Goal: Task Accomplishment & Management: Use online tool/utility

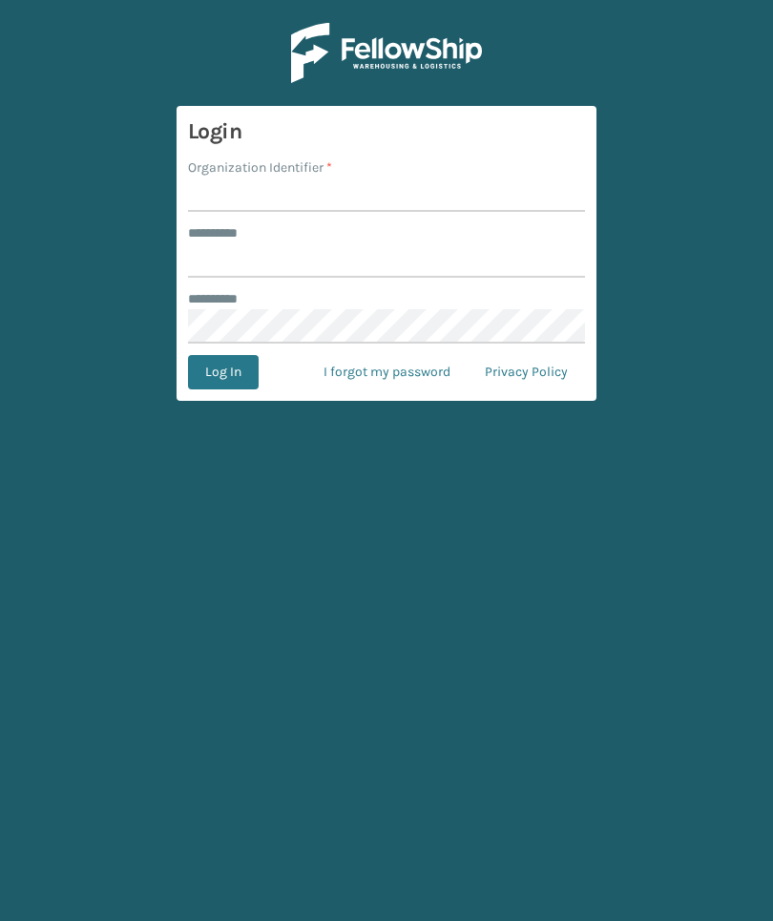
click at [540, 196] on input "Organization Identifier *" at bounding box center [386, 195] width 397 height 34
type input "Foamtex"
click at [475, 261] on input "******** *" at bounding box center [386, 260] width 397 height 34
type input "******"
click at [222, 372] on button "Log In" at bounding box center [223, 372] width 71 height 34
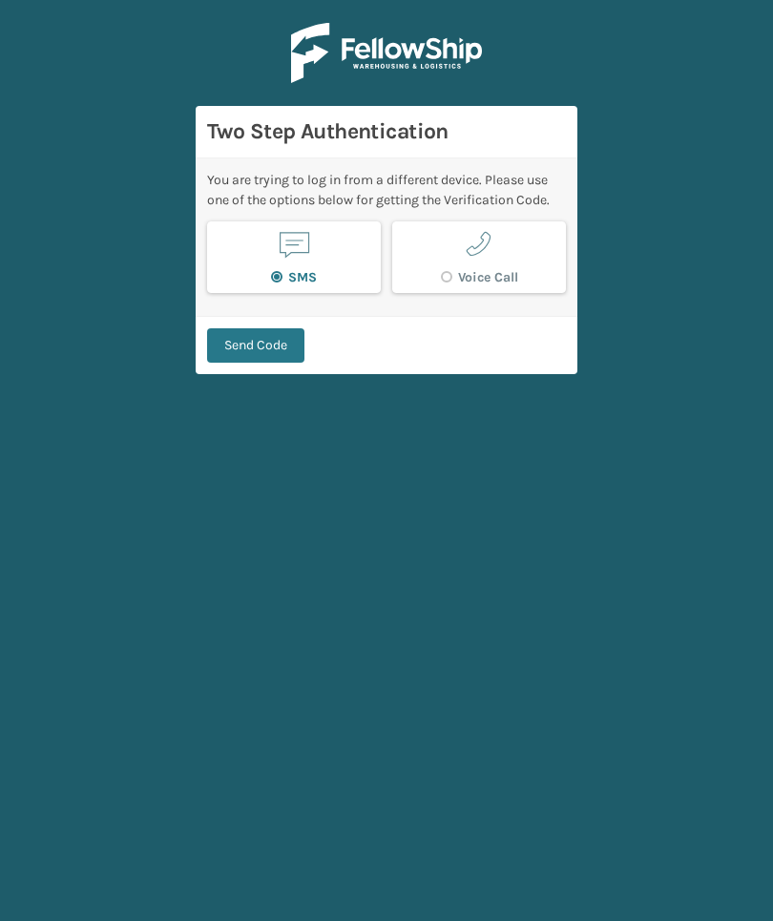
click at [279, 345] on button "Send Code" at bounding box center [255, 345] width 97 height 34
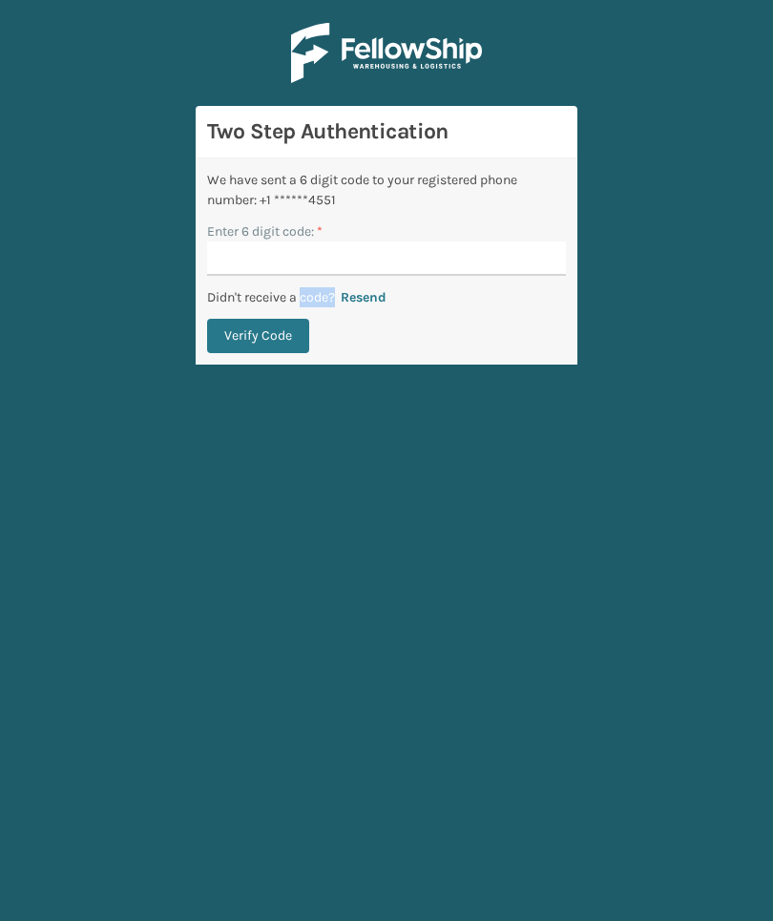
click at [495, 363] on div "We have sent a 6 digit code to your registered phone number: +1 ******4551 Ente…" at bounding box center [387, 261] width 382 height 206
click at [486, 234] on div "Enter 6 digit code: *" at bounding box center [386, 231] width 359 height 20
click at [530, 272] on input "Enter 6 digit code: *" at bounding box center [386, 259] width 359 height 34
type input "304888"
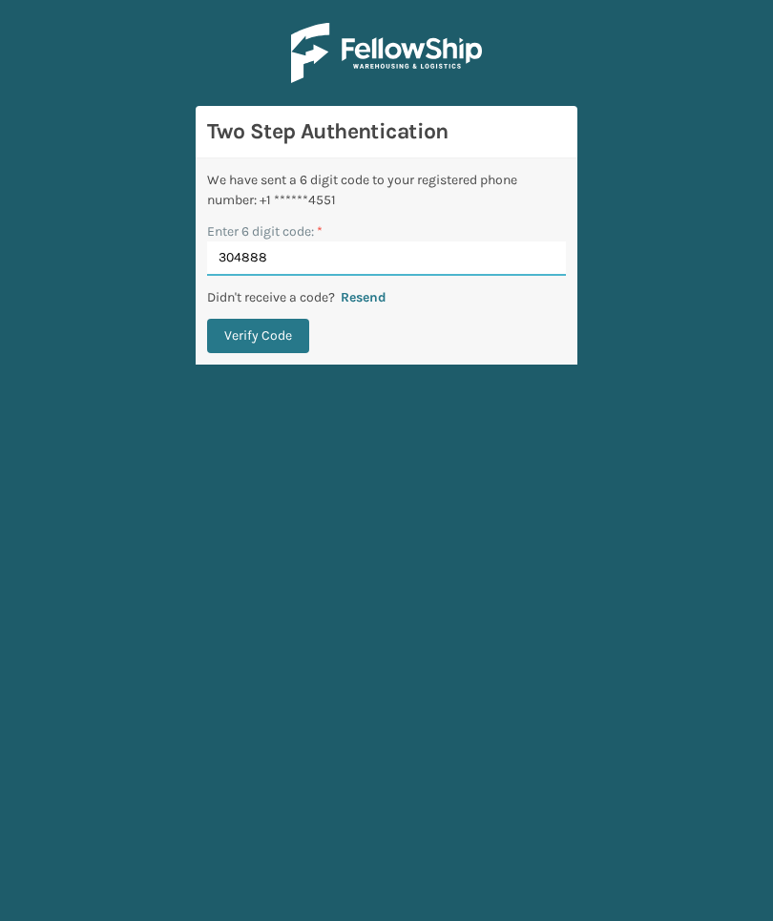
click at [258, 336] on button "Verify Code" at bounding box center [258, 336] width 102 height 34
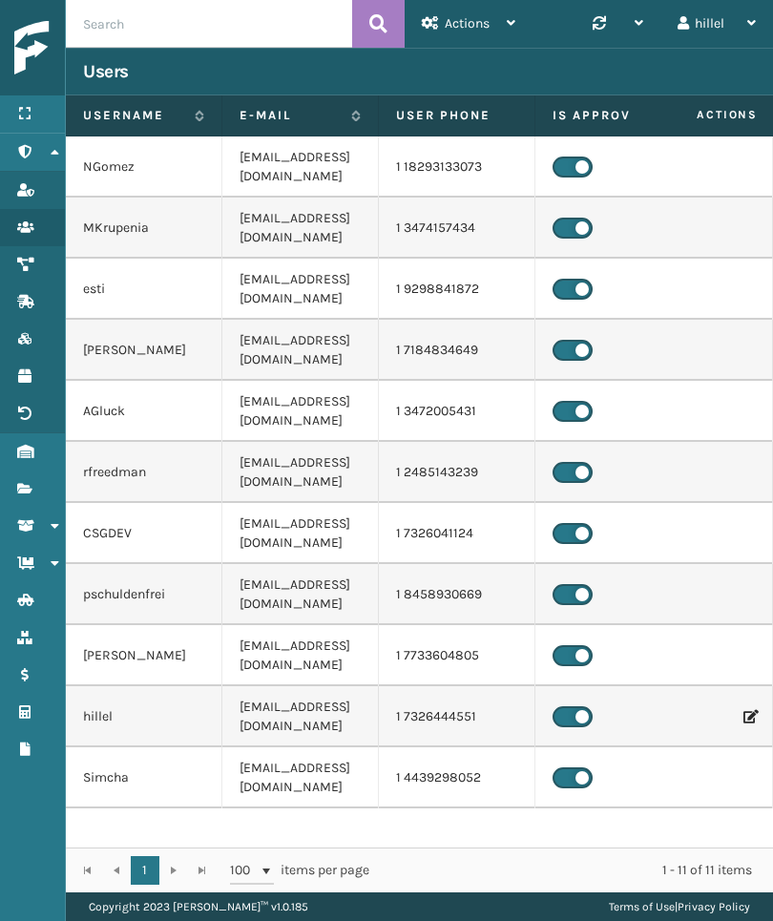
click at [35, 473] on link "Fulfillment Orders" at bounding box center [32, 489] width 65 height 37
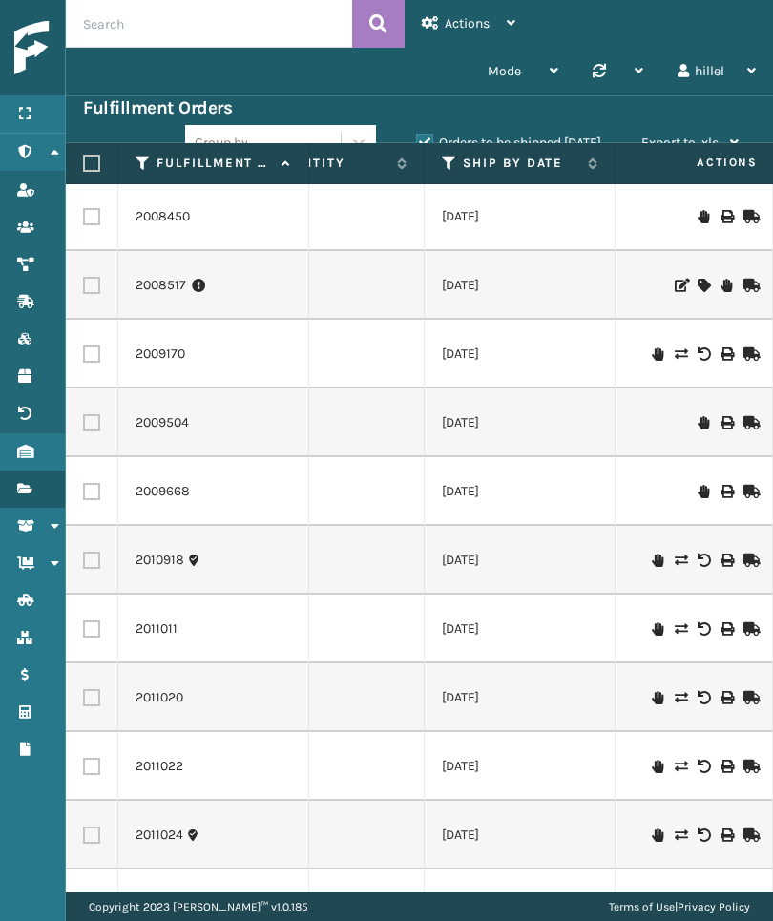
scroll to position [0, 302]
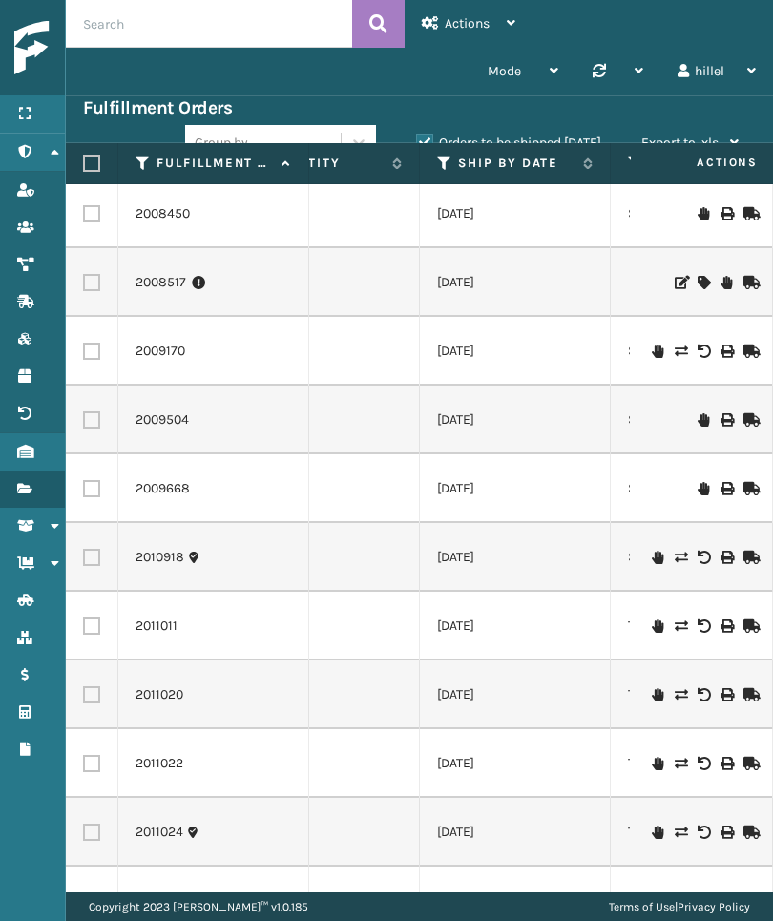
click at [538, 162] on label "Ship By Date" at bounding box center [516, 163] width 116 height 17
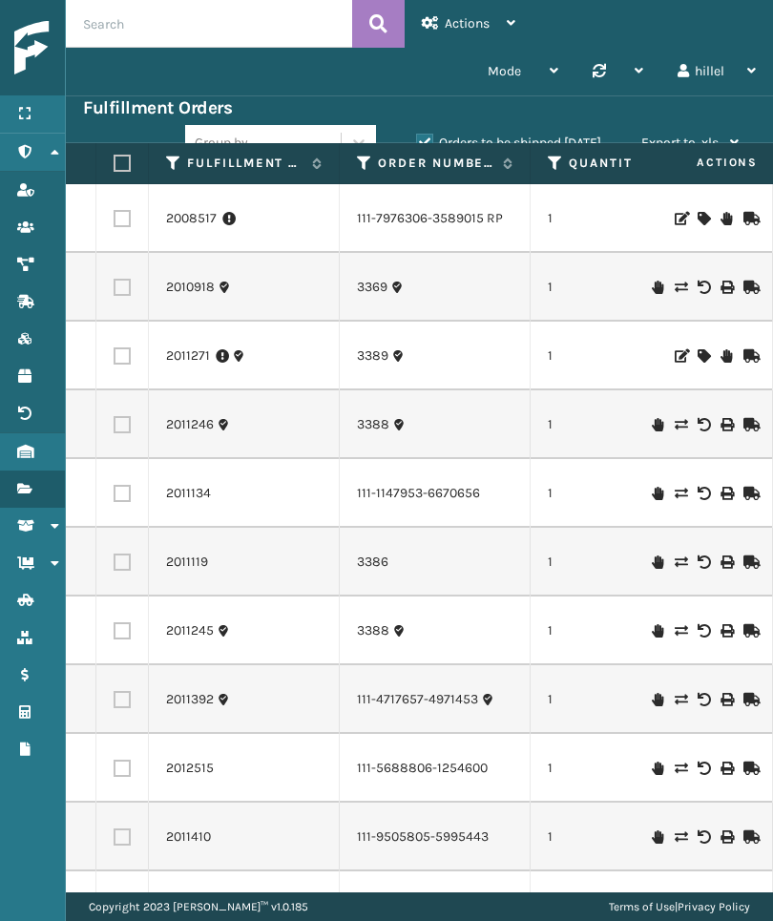
click at [175, 502] on link "2011134" at bounding box center [188, 493] width 45 height 19
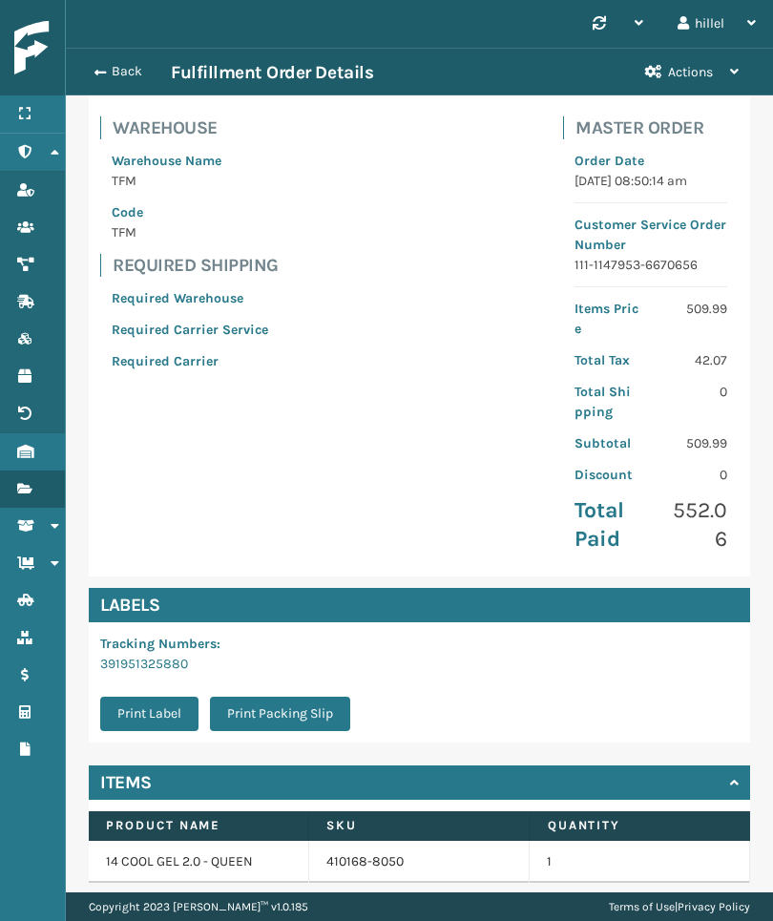
click at [738, 906] on div "View Activity" at bounding box center [420, 923] width 662 height 34
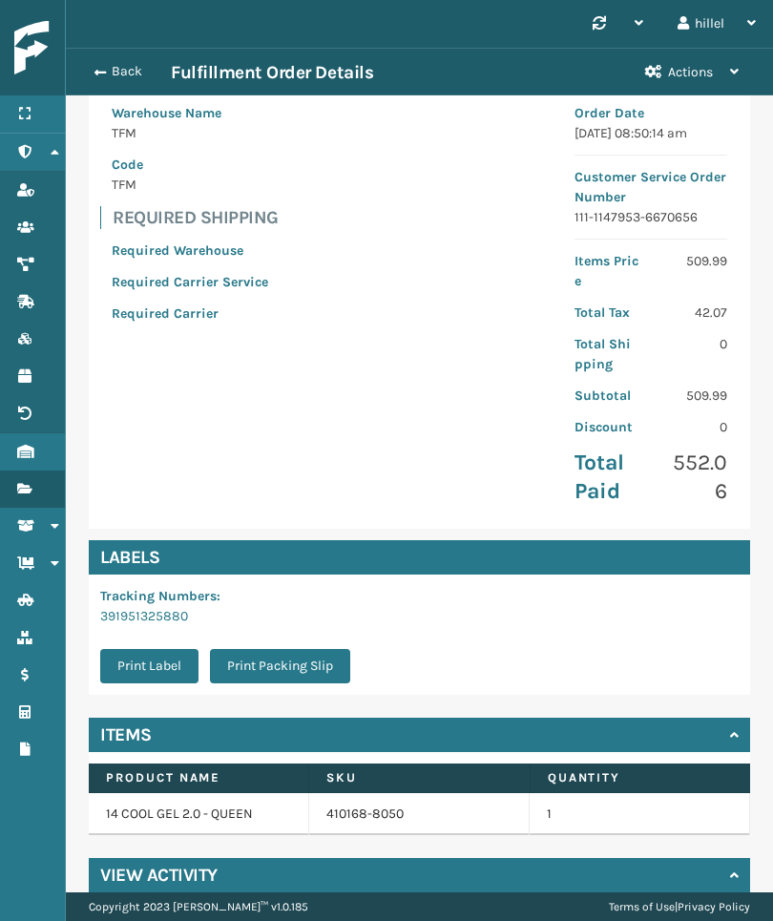
click at [132, 63] on button "Back" at bounding box center [127, 71] width 88 height 17
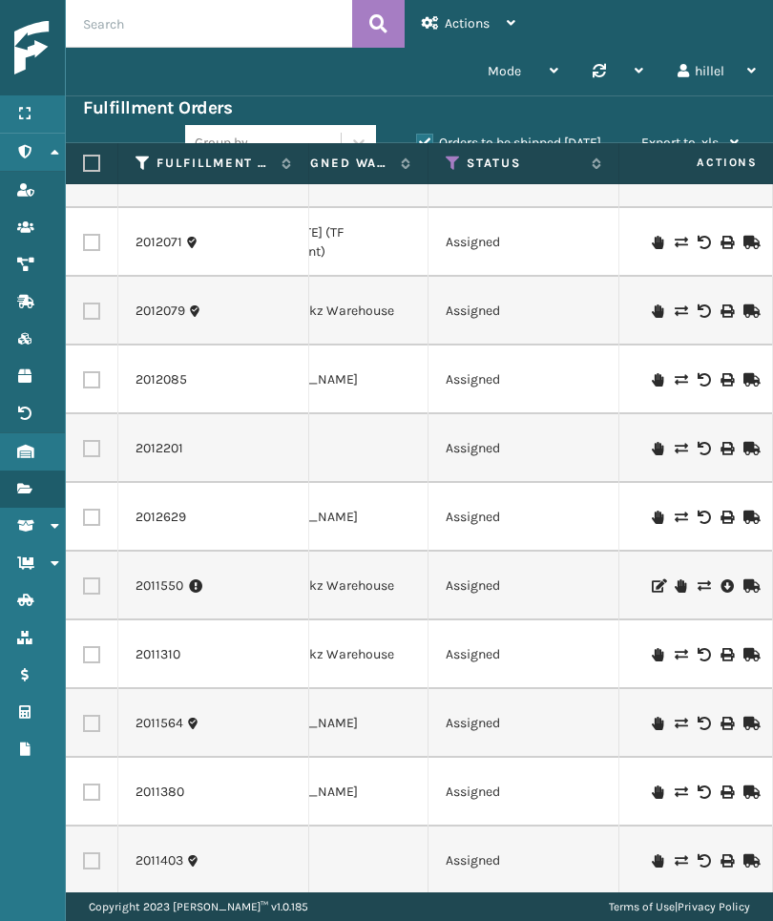
click at [592, 659] on td "Assigned" at bounding box center [524, 655] width 191 height 69
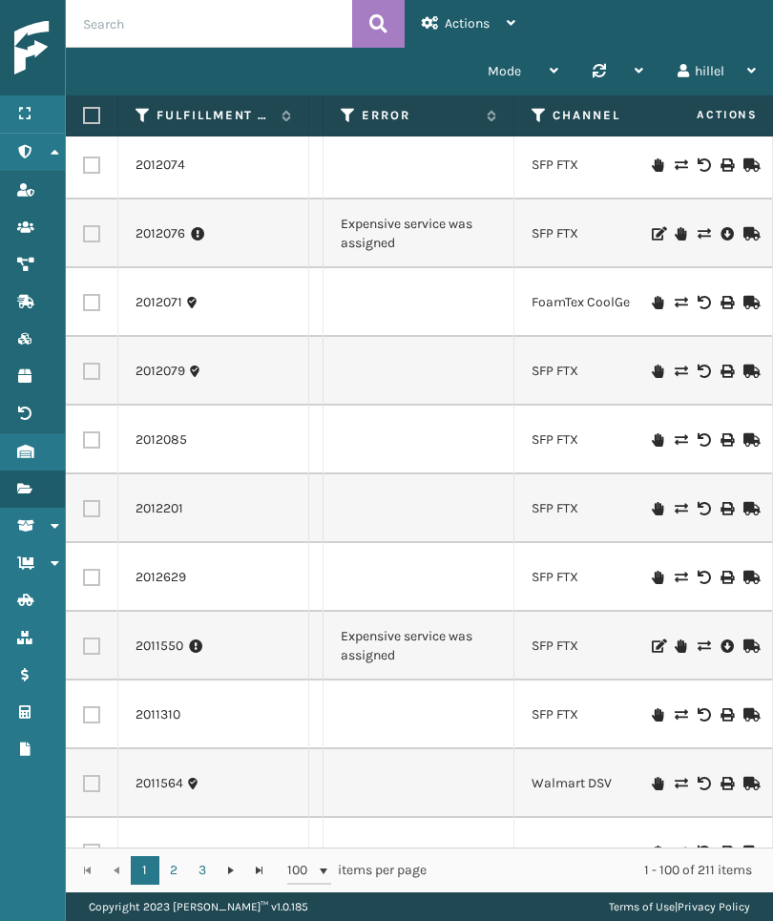
click at [343, 117] on icon at bounding box center [348, 115] width 15 height 17
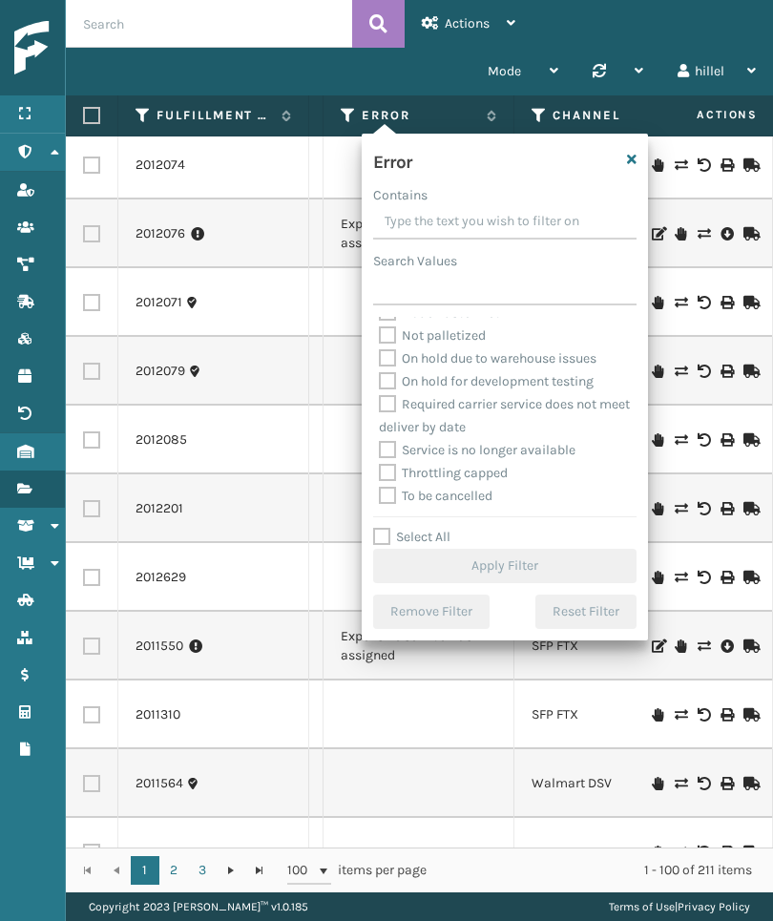
click at [432, 543] on label "Select All" at bounding box center [411, 537] width 77 height 16
click at [432, 528] on input "Select All" at bounding box center [516, 527] width 286 height 2
checkbox input "true"
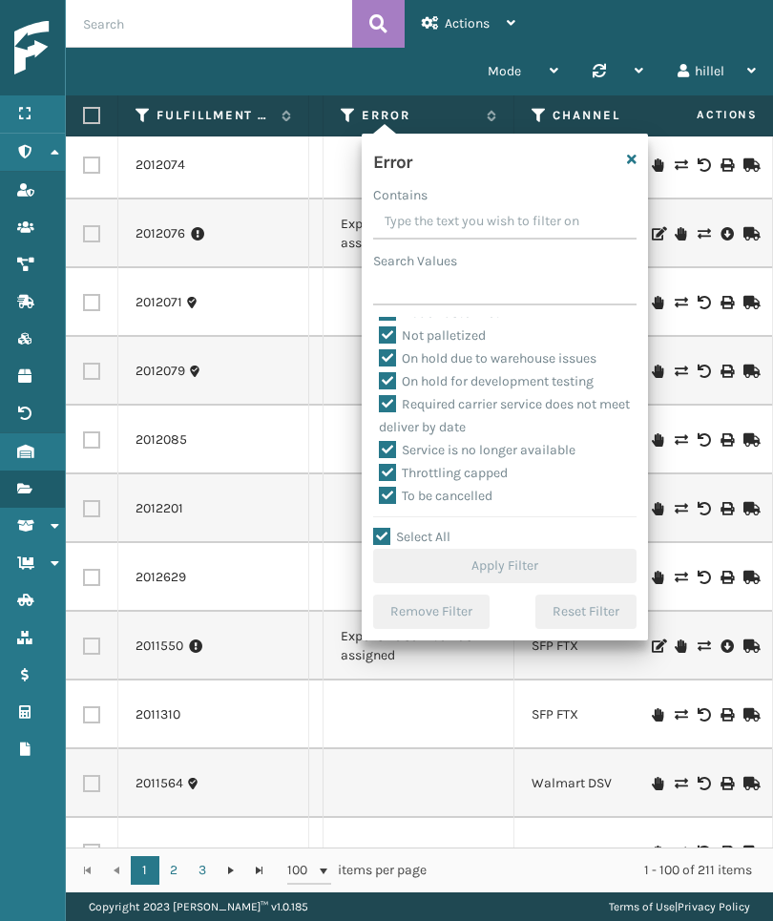
checkbox input "true"
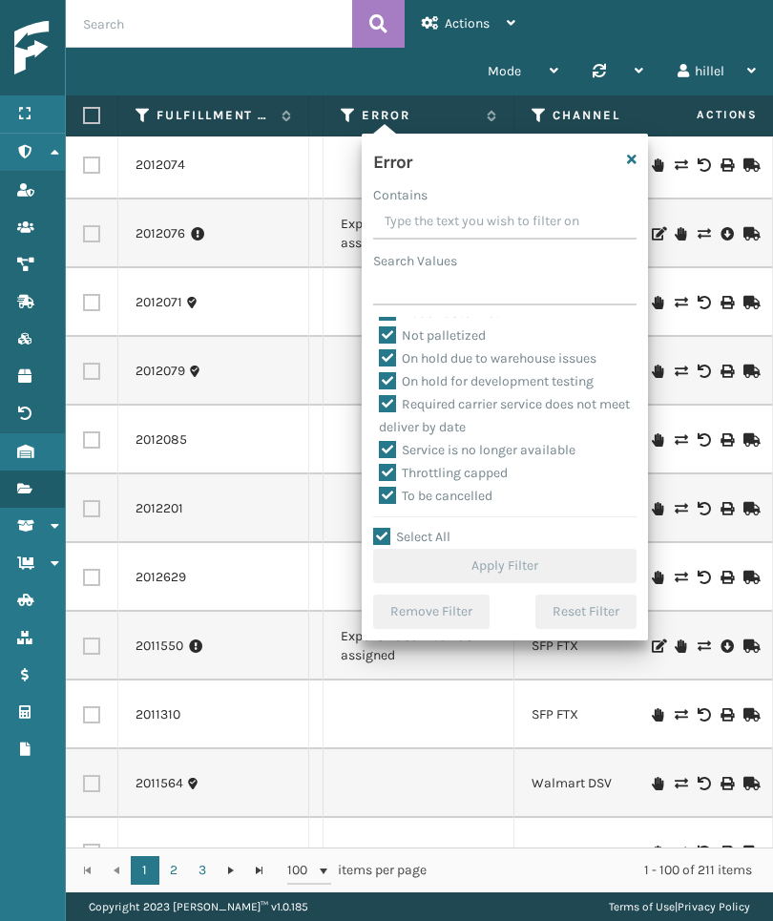
checkbox input "true"
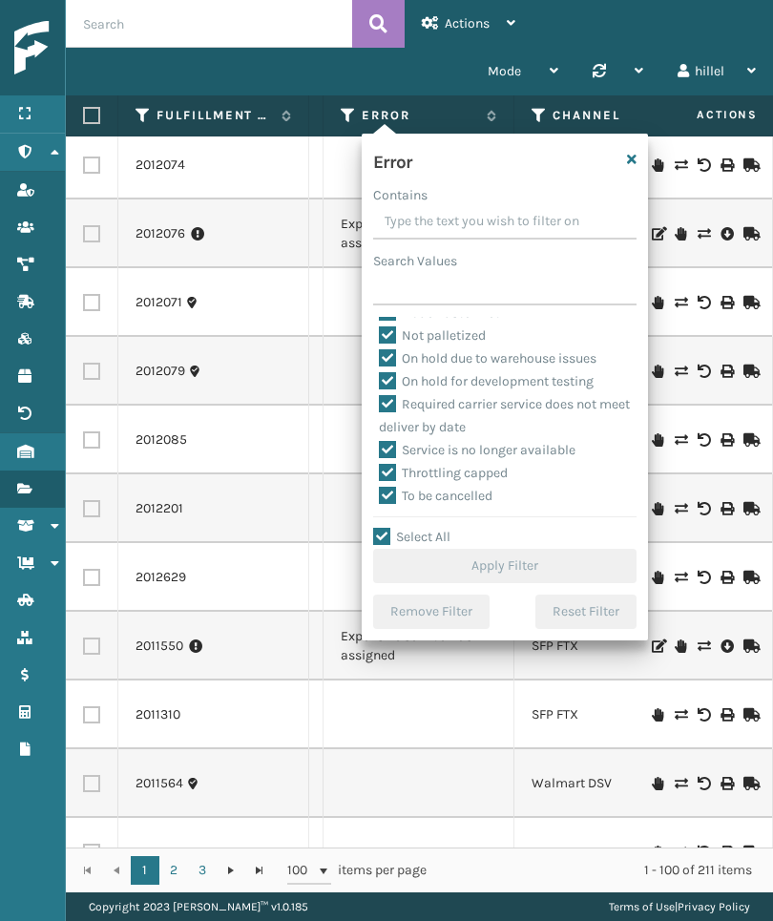
checkbox input "true"
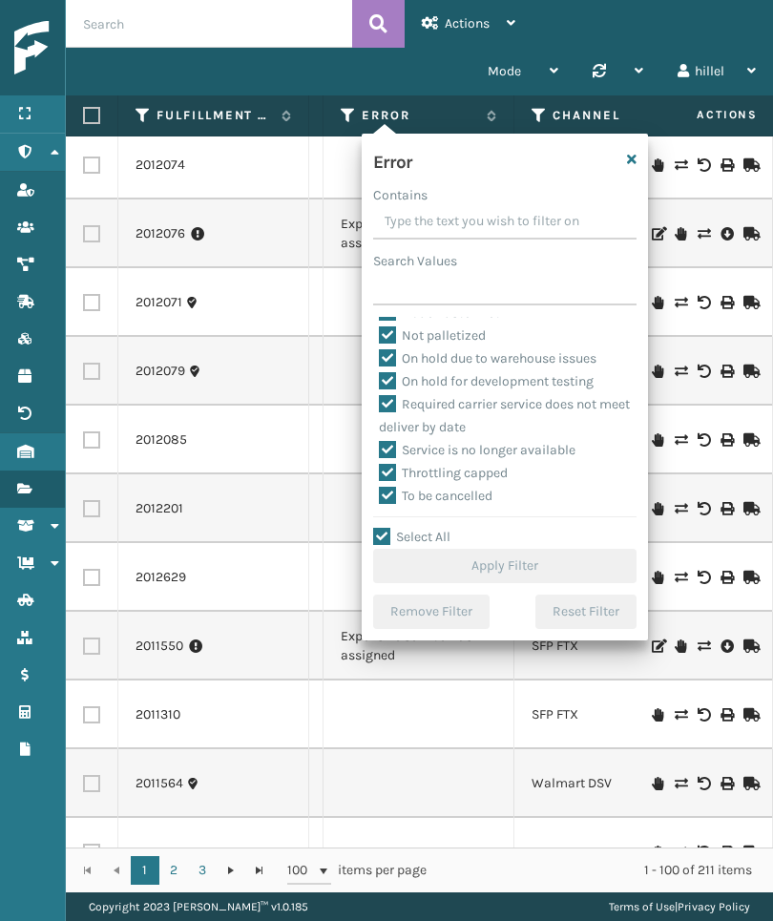
checkbox input "true"
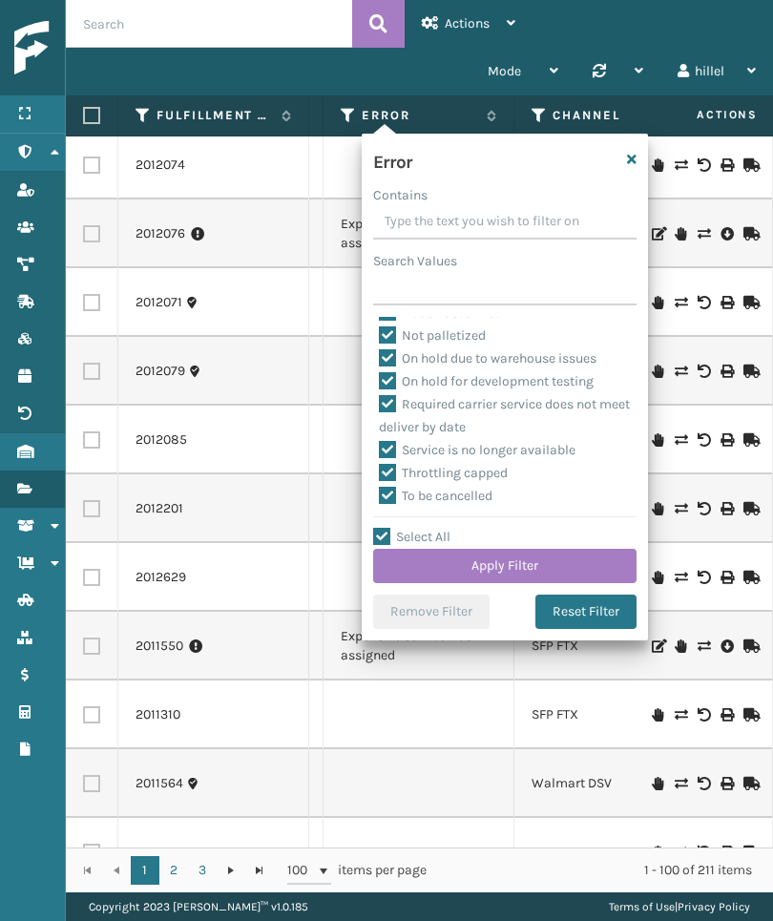
click at [501, 579] on button "Apply Filter" at bounding box center [505, 566] width 264 height 34
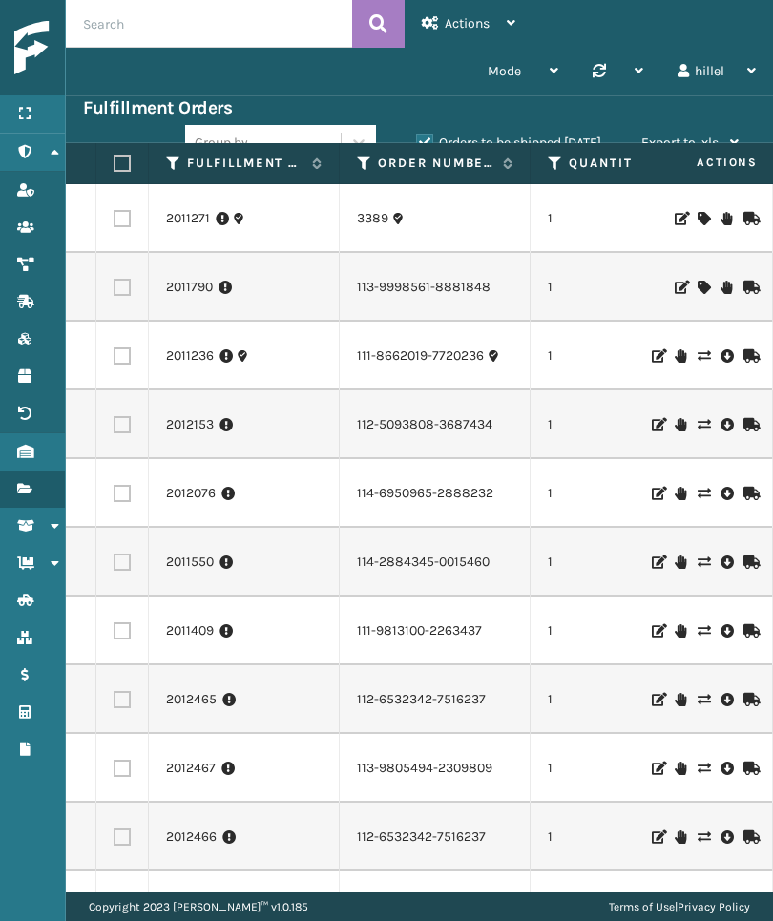
click at [150, 745] on td "2012467" at bounding box center [244, 768] width 191 height 69
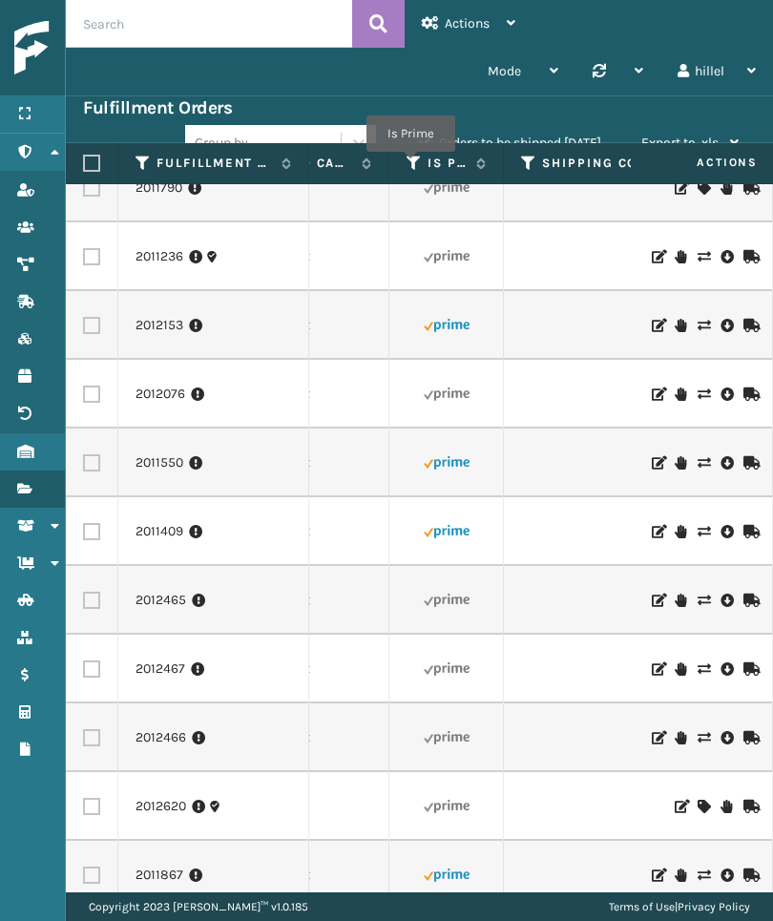
click at [411, 165] on icon at bounding box center [414, 163] width 15 height 17
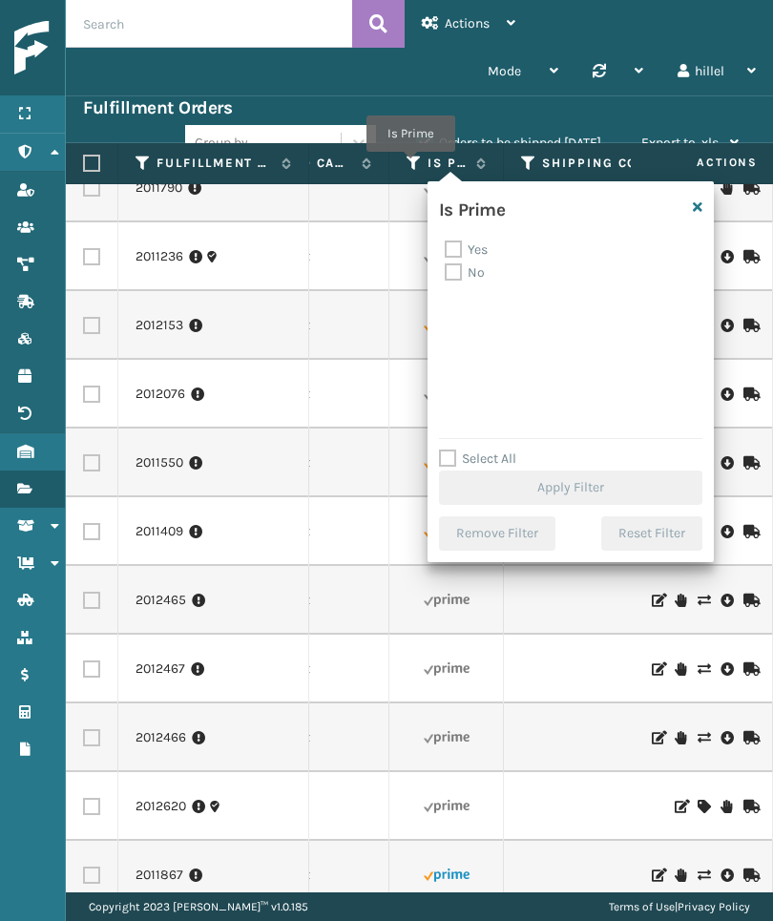
click at [487, 243] on label "Yes" at bounding box center [466, 250] width 43 height 16
click at [446, 243] on input "Yes" at bounding box center [445, 245] width 1 height 12
checkbox input "true"
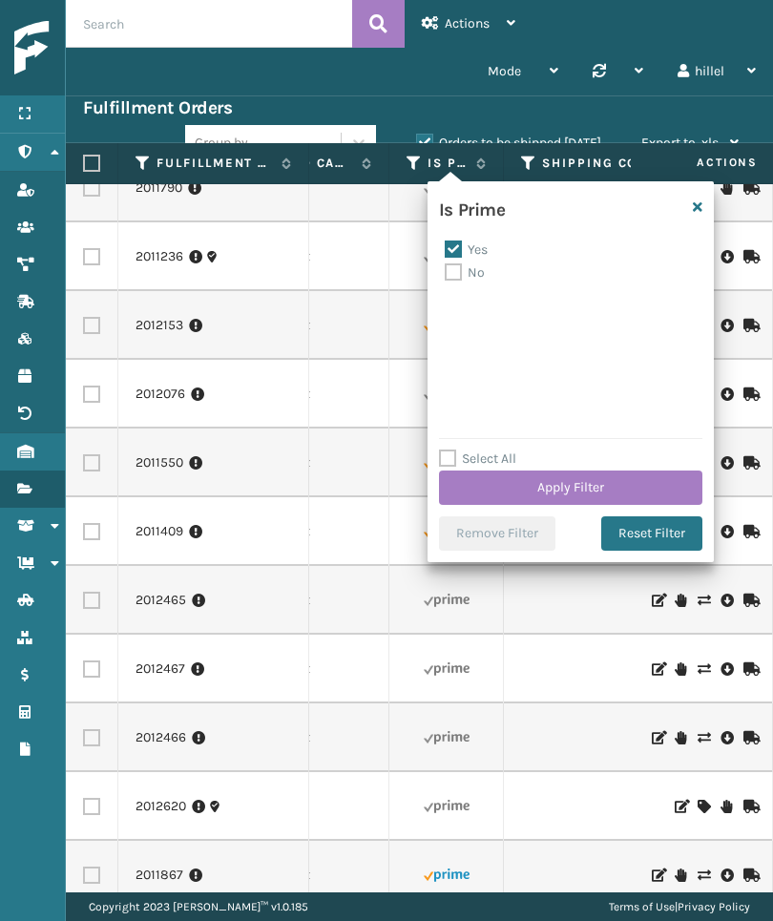
click at [663, 496] on button "Apply Filter" at bounding box center [571, 488] width 264 height 34
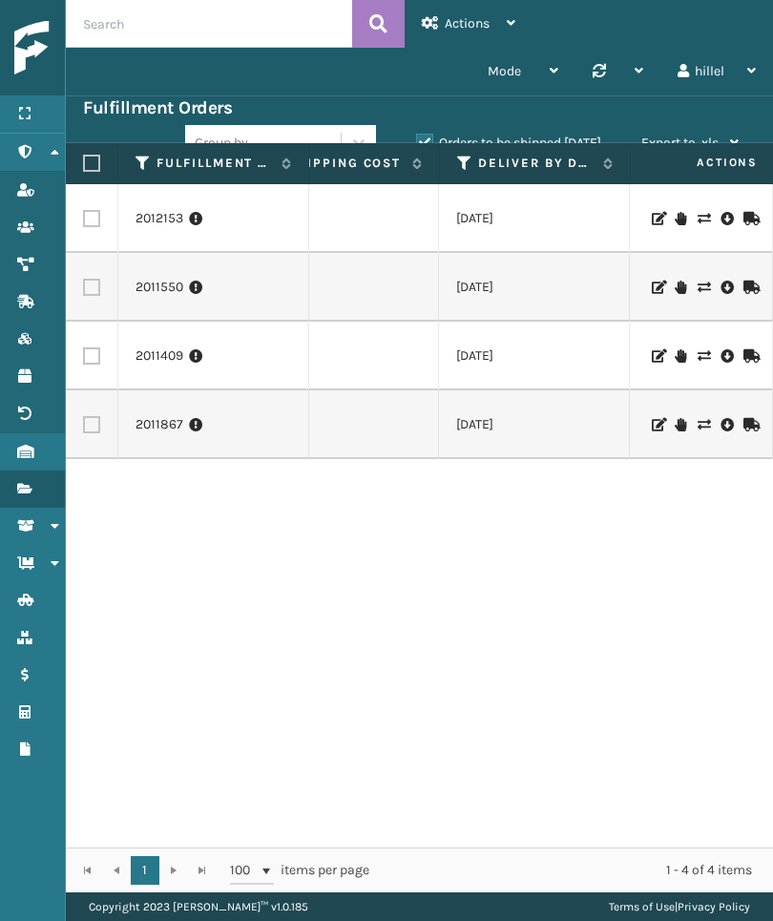
click at [523, 27] on div "Actions Settings Remove All Filters Track Fulfillment Order Export Labels Bulk …" at bounding box center [469, 24] width 128 height 48
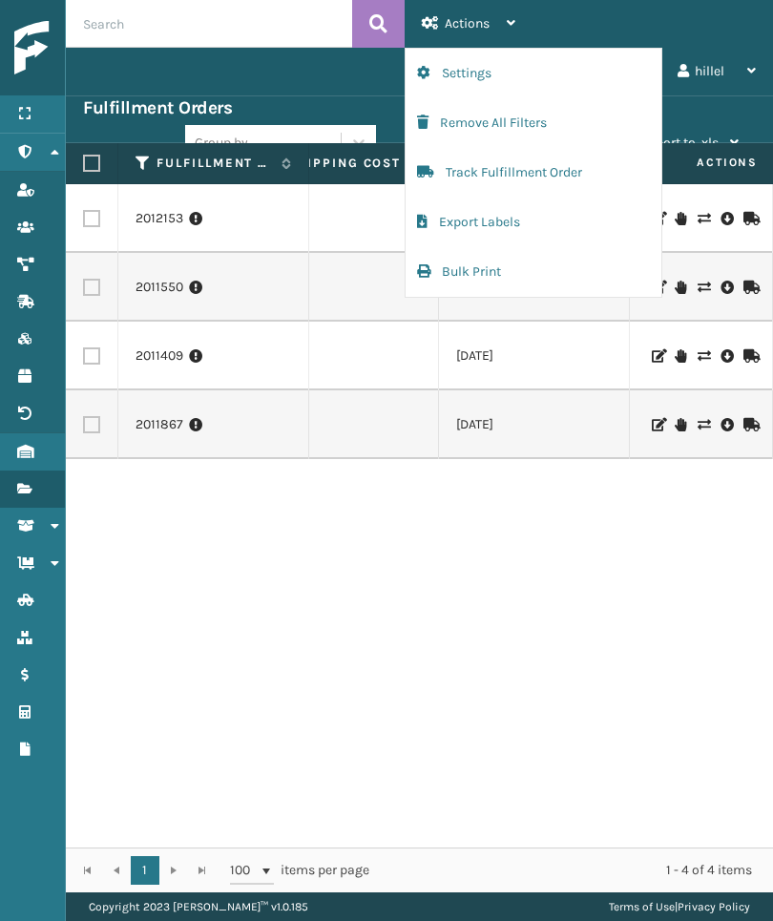
click at [577, 76] on button "Settings" at bounding box center [534, 74] width 256 height 50
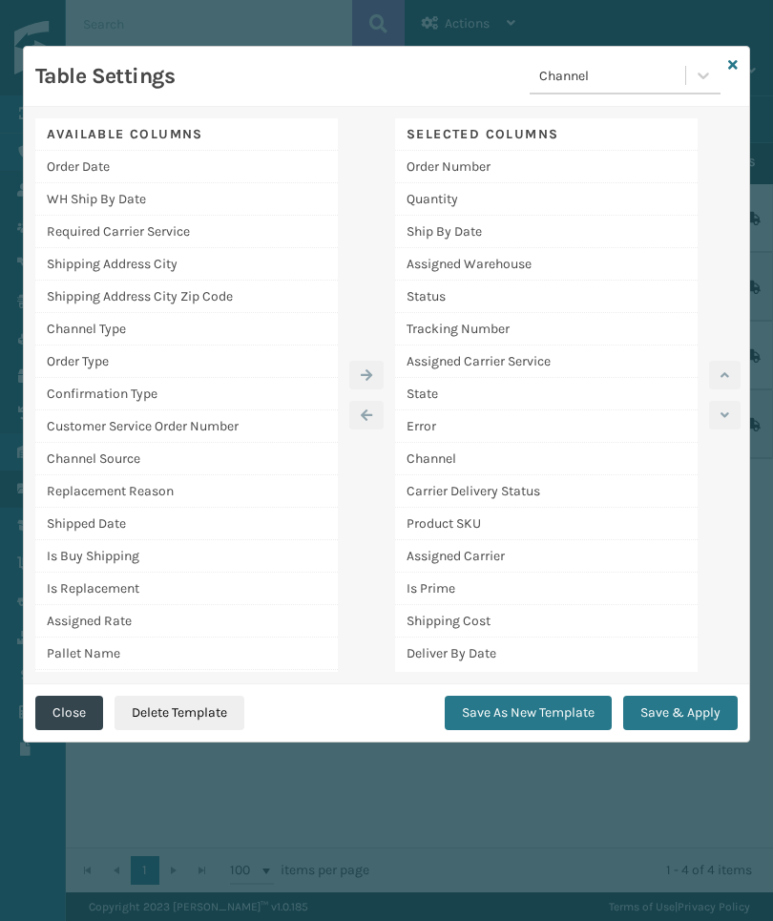
click at [728, 76] on div "Table Settings Channel" at bounding box center [387, 77] width 726 height 60
click at [736, 65] on icon at bounding box center [733, 64] width 10 height 13
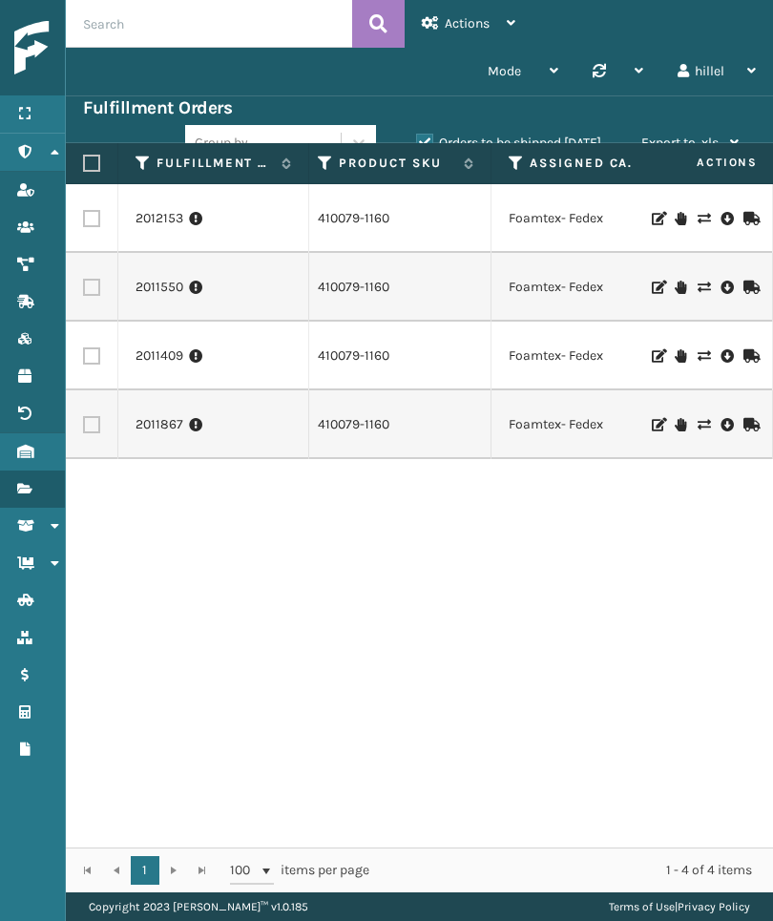
click at [170, 362] on link "2011409" at bounding box center [160, 356] width 48 height 19
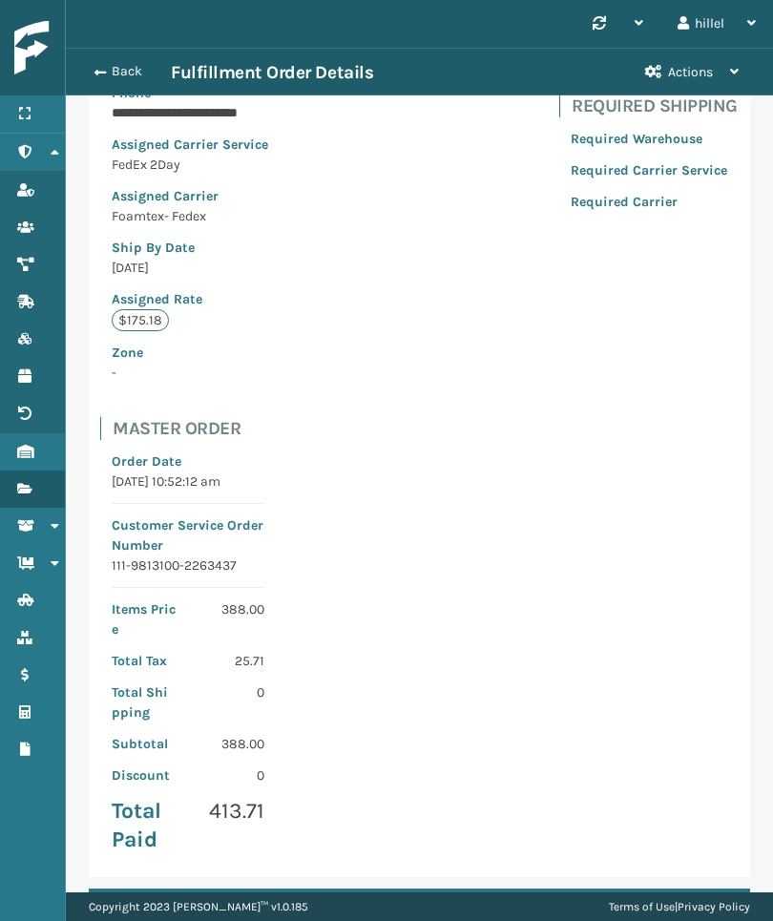
click at [116, 74] on button "Back" at bounding box center [127, 71] width 88 height 17
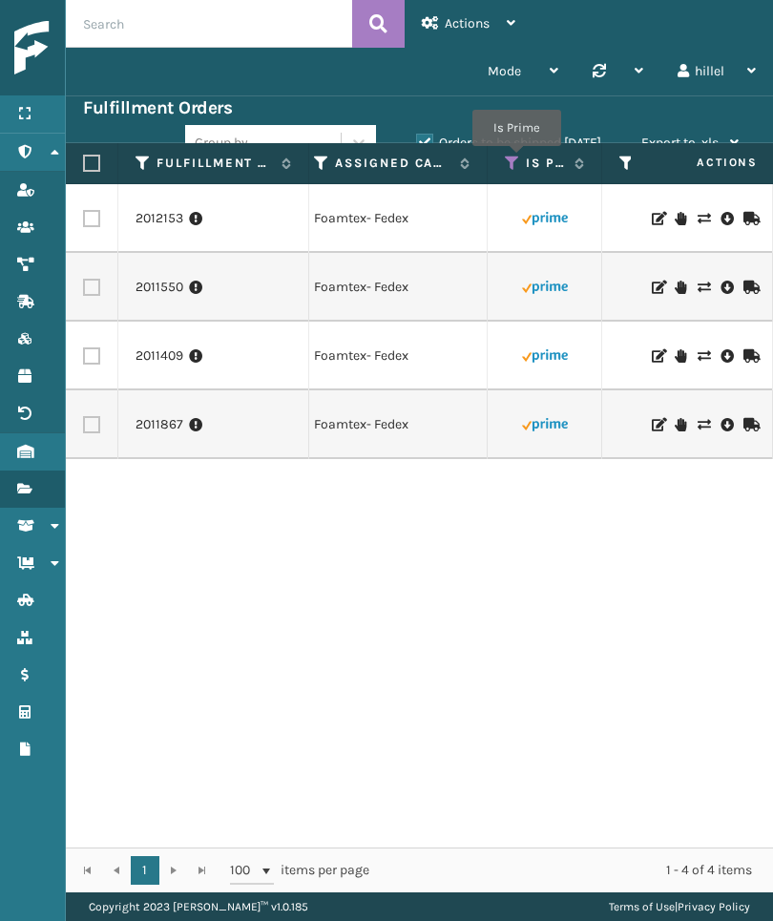
click at [517, 159] on icon at bounding box center [512, 163] width 15 height 17
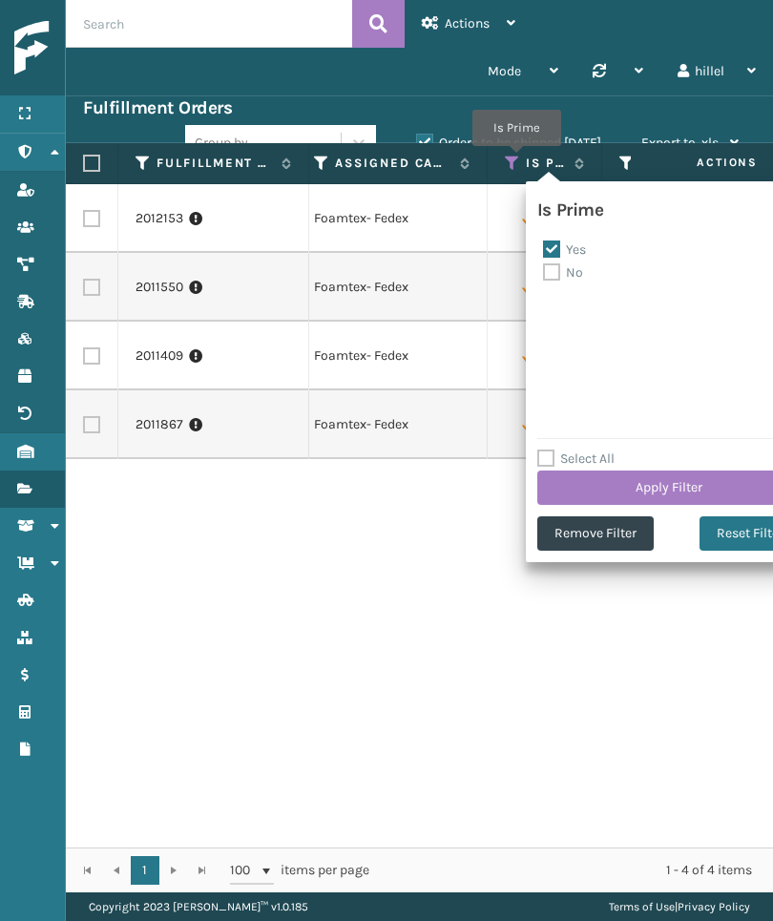
click at [617, 540] on button "Remove Filter" at bounding box center [596, 534] width 116 height 34
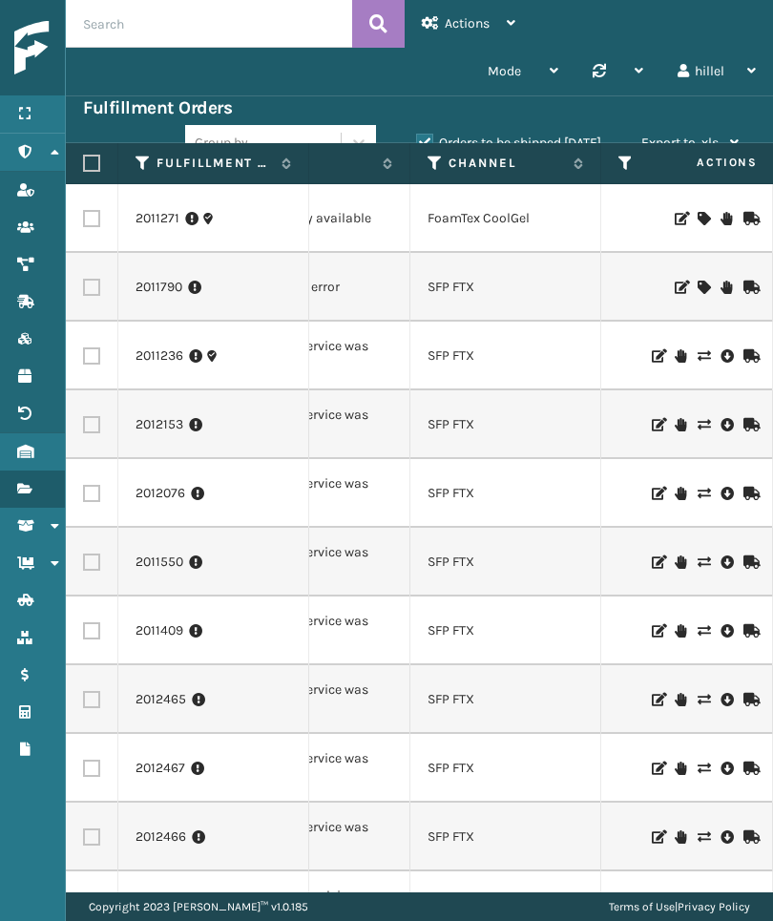
click at [428, 165] on icon at bounding box center [435, 163] width 15 height 17
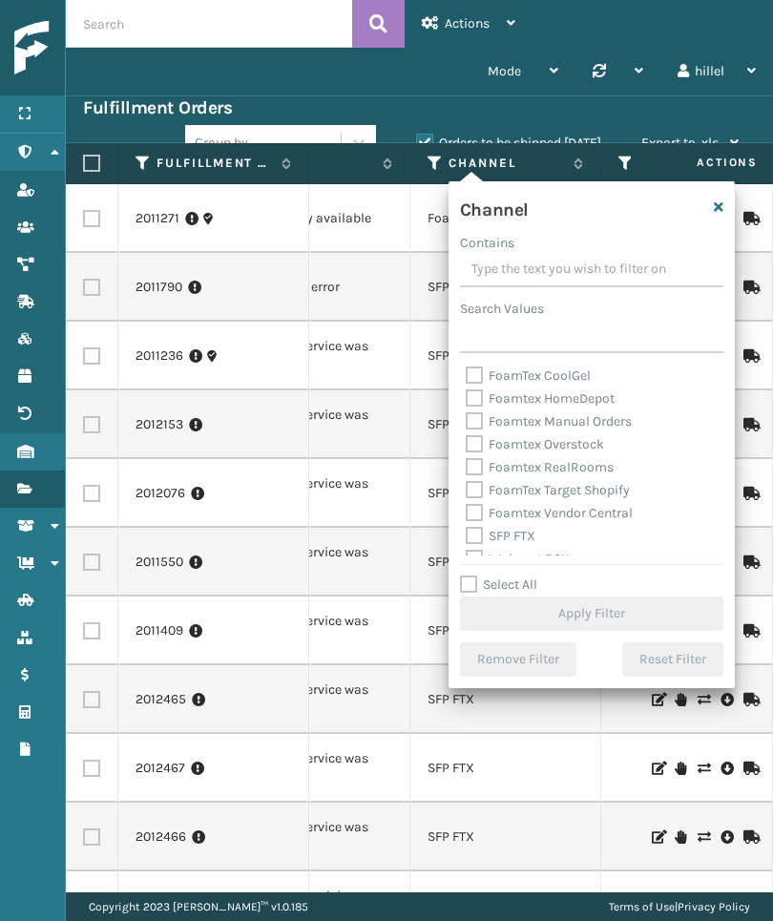
click at [594, 405] on label "Foamtex HomeDepot" at bounding box center [540, 398] width 149 height 16
click at [467, 400] on input "Foamtex HomeDepot" at bounding box center [466, 394] width 1 height 12
checkbox input "true"
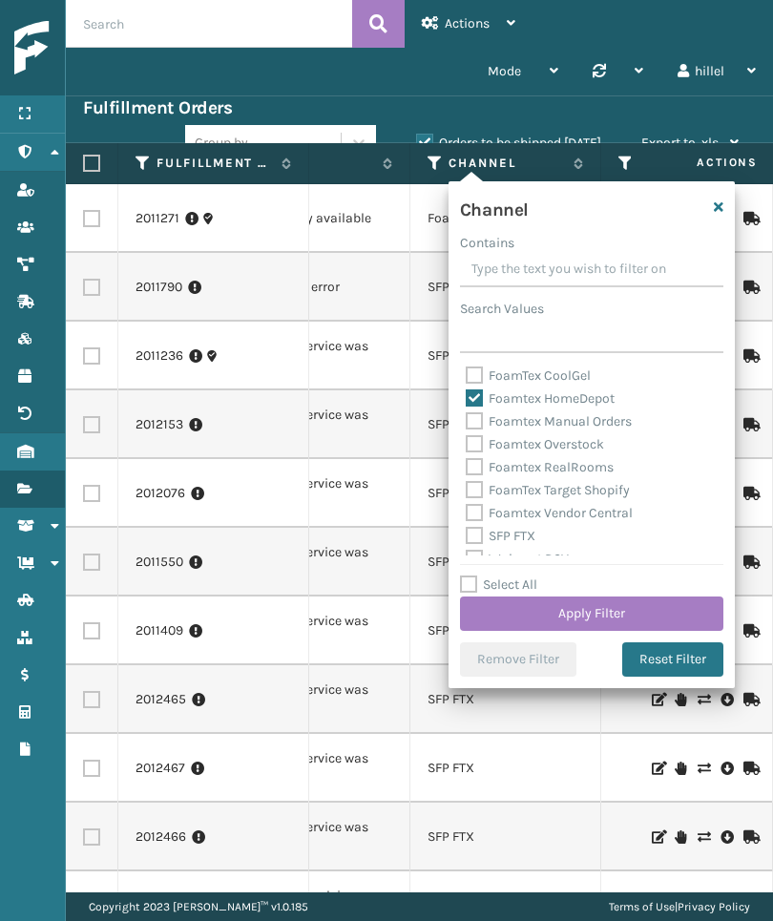
click at [673, 620] on button "Apply Filter" at bounding box center [592, 614] width 264 height 34
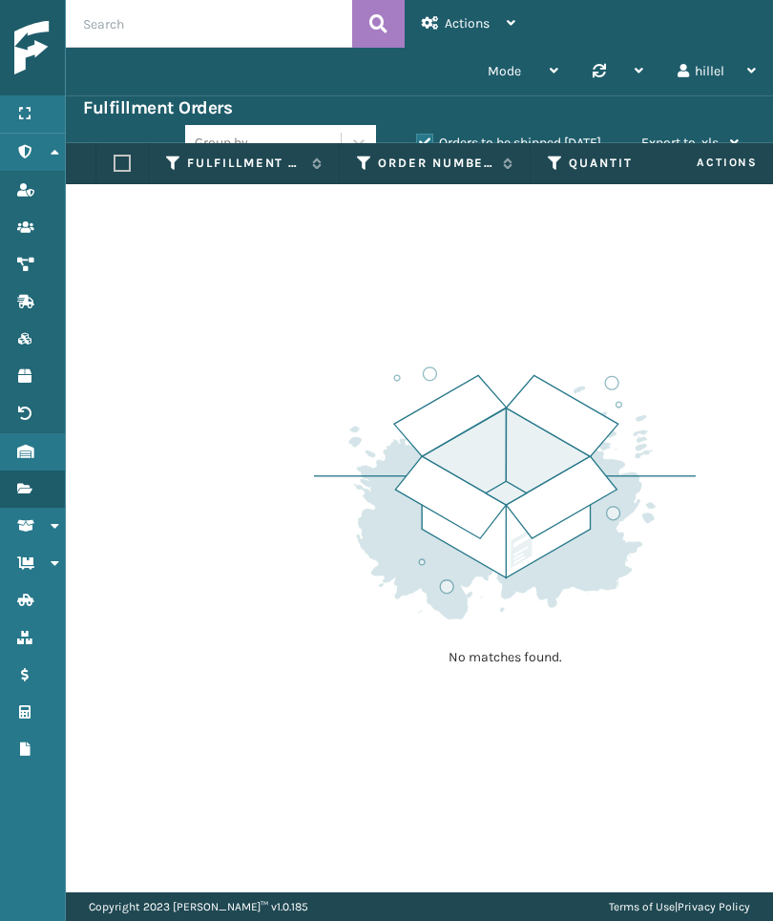
click at [583, 141] on label "Orders to be shipped [DATE]" at bounding box center [508, 143] width 185 height 16
click at [417, 141] on input "Orders to be shipped [DATE]" at bounding box center [416, 138] width 1 height 12
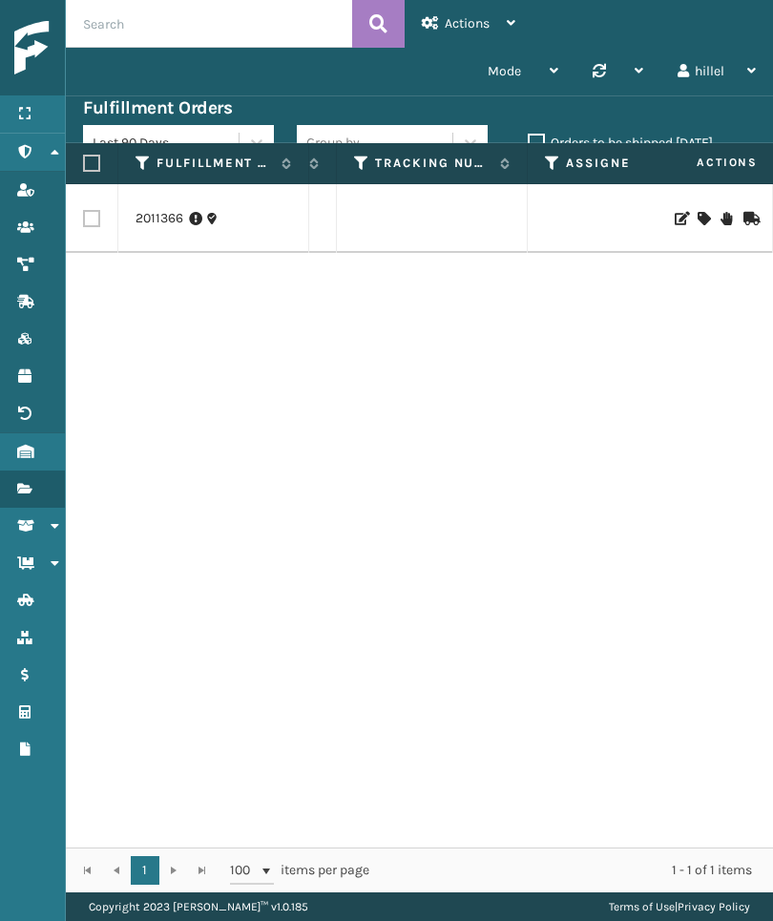
click at [148, 725] on div "2011366 08826522 1 [DATE] Entered [US_STATE] No inventory available Foamtex Hom…" at bounding box center [419, 516] width 707 height 664
click at [475, 164] on icon at bounding box center [477, 163] width 15 height 17
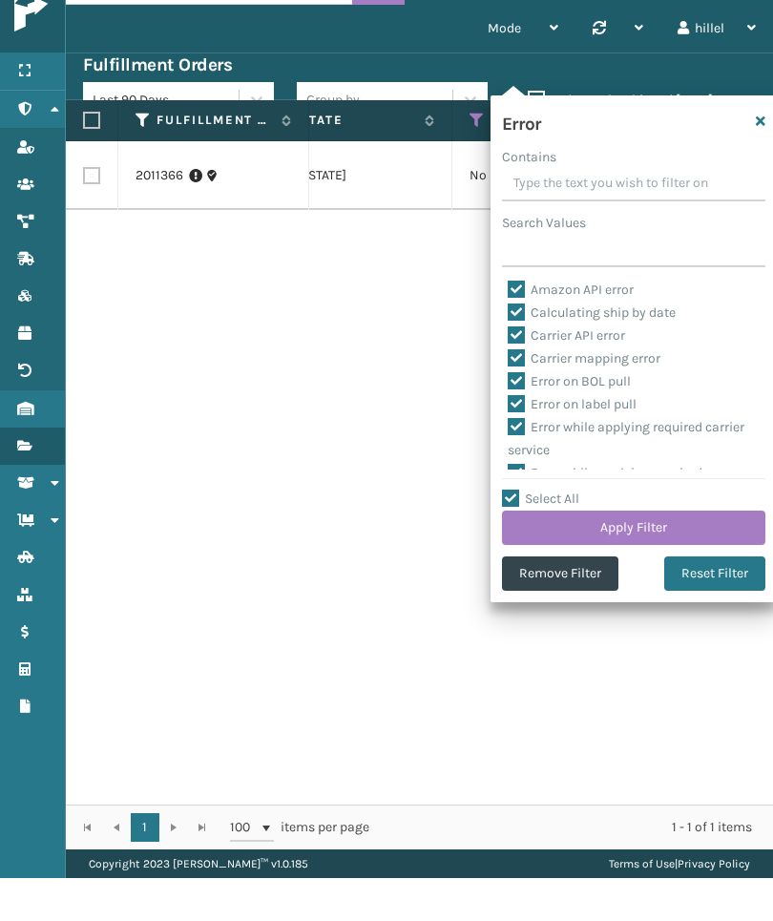
click at [600, 600] on button "Remove Filter" at bounding box center [560, 617] width 116 height 34
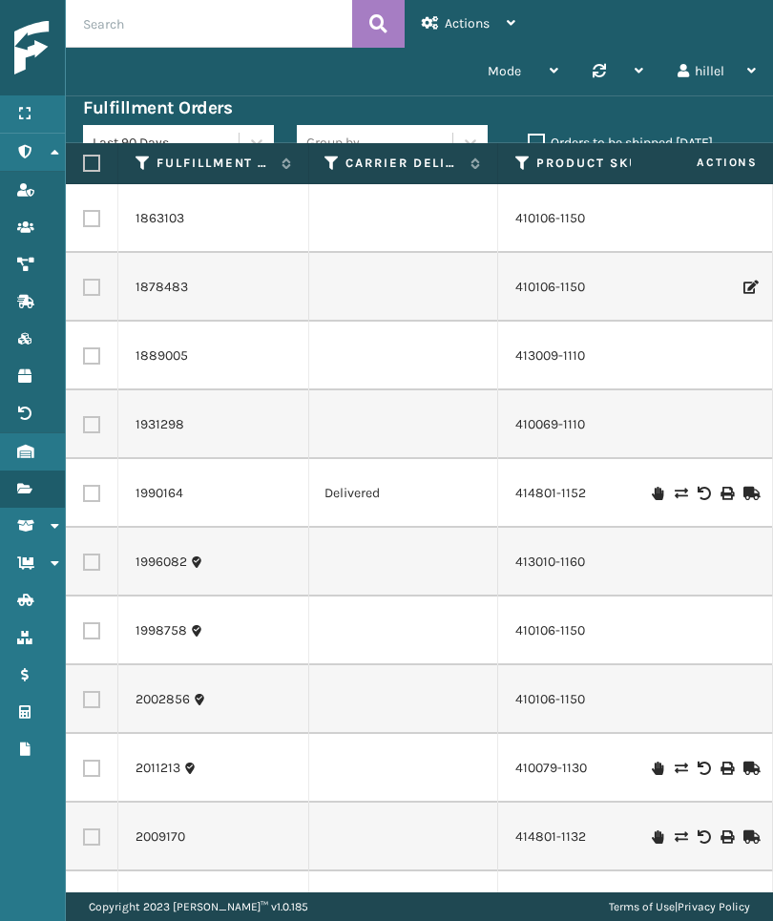
click at [638, 161] on span "Actions" at bounding box center [703, 163] width 133 height 32
click at [601, 170] on label "Product SKU" at bounding box center [595, 163] width 116 height 17
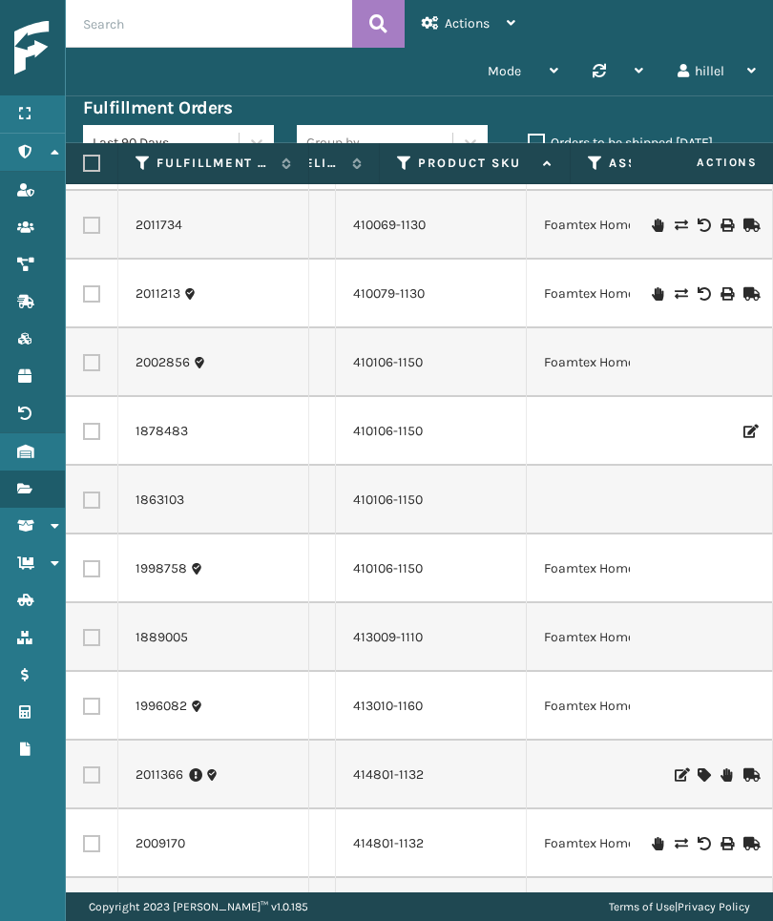
click at [5, 912] on div "Menu Administration Roles Users Channels Shipping Carriers Lookups Products Ret…" at bounding box center [33, 460] width 66 height 921
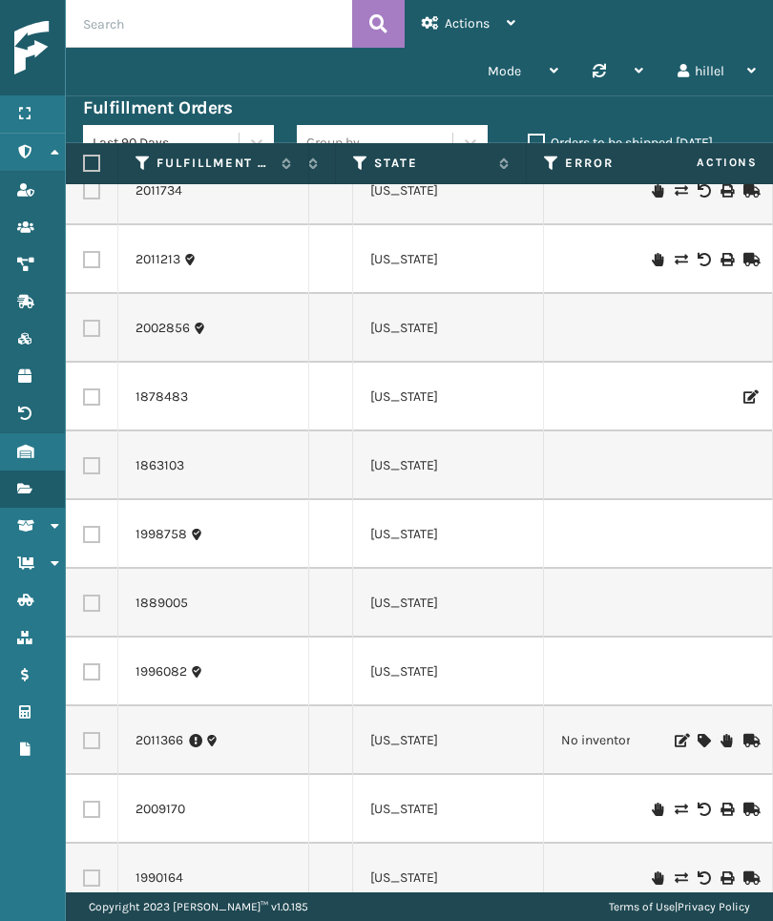
click at [3, 914] on div "Menu Administration Roles Users Channels Shipping Carriers Lookups Products Ret…" at bounding box center [33, 460] width 66 height 921
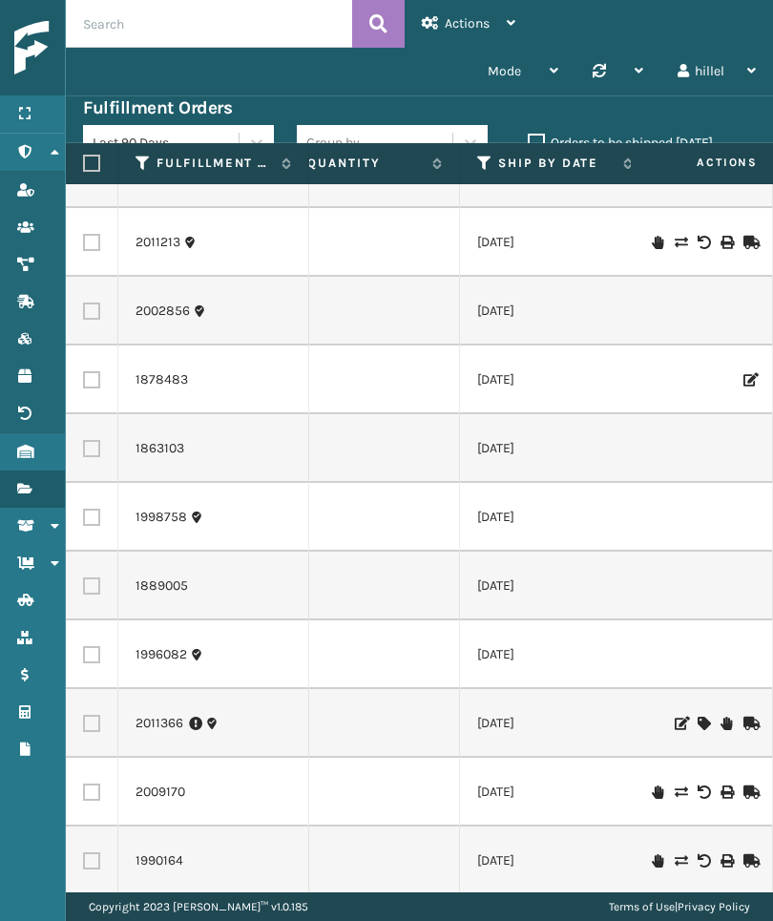
click at [137, 753] on td "2011366" at bounding box center [213, 723] width 191 height 69
click at [491, 159] on icon at bounding box center [484, 163] width 15 height 17
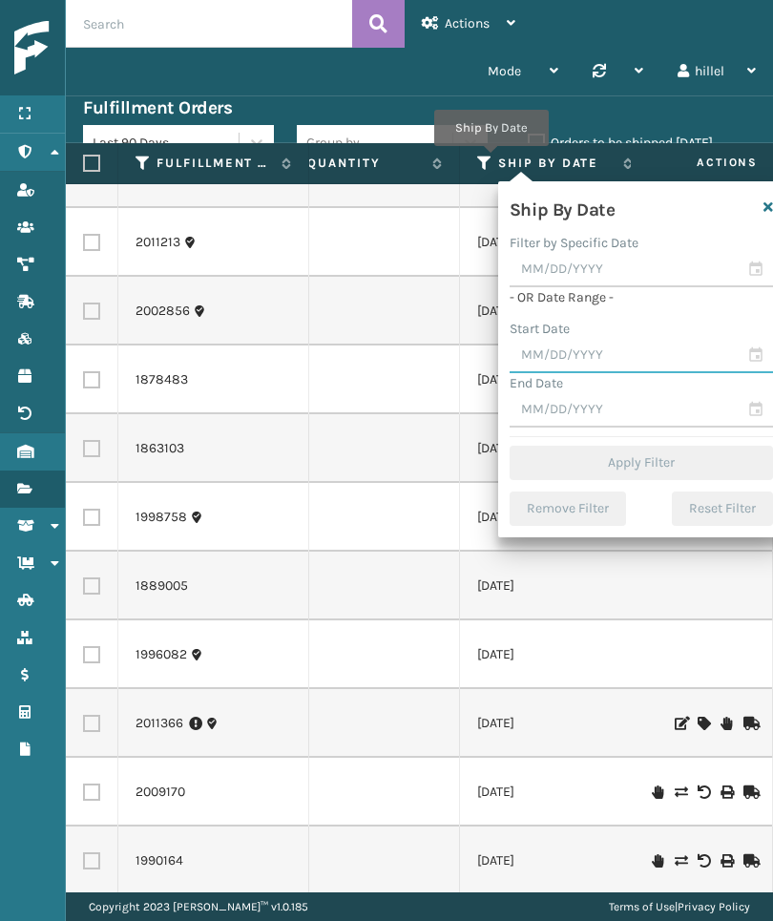
click at [648, 358] on input "text" at bounding box center [642, 356] width 264 height 34
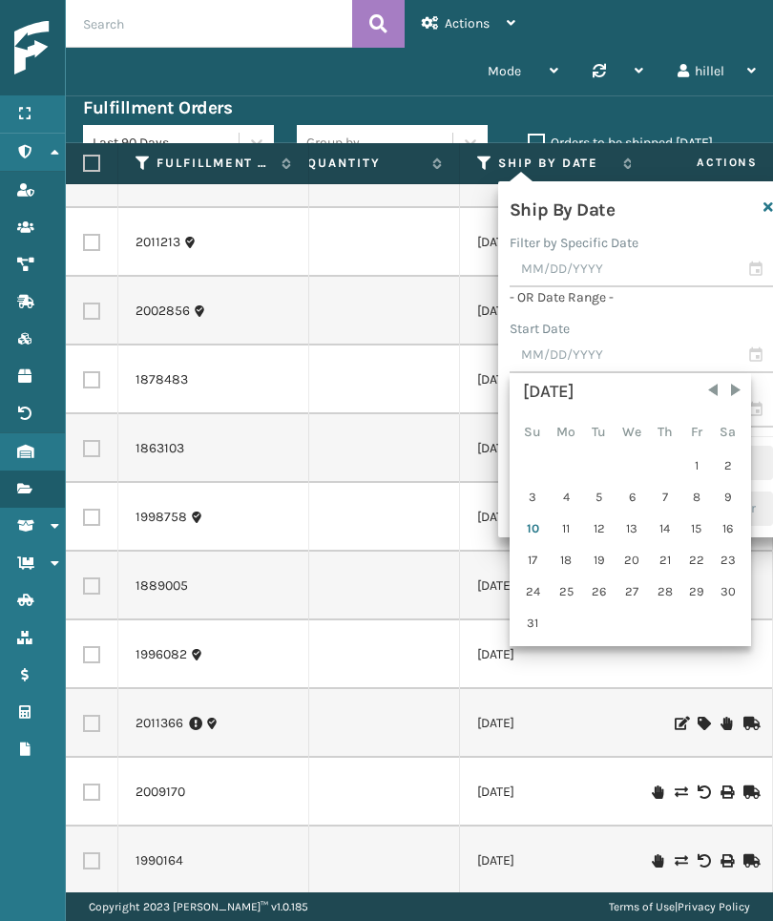
click at [726, 500] on div "9" at bounding box center [728, 497] width 29 height 29
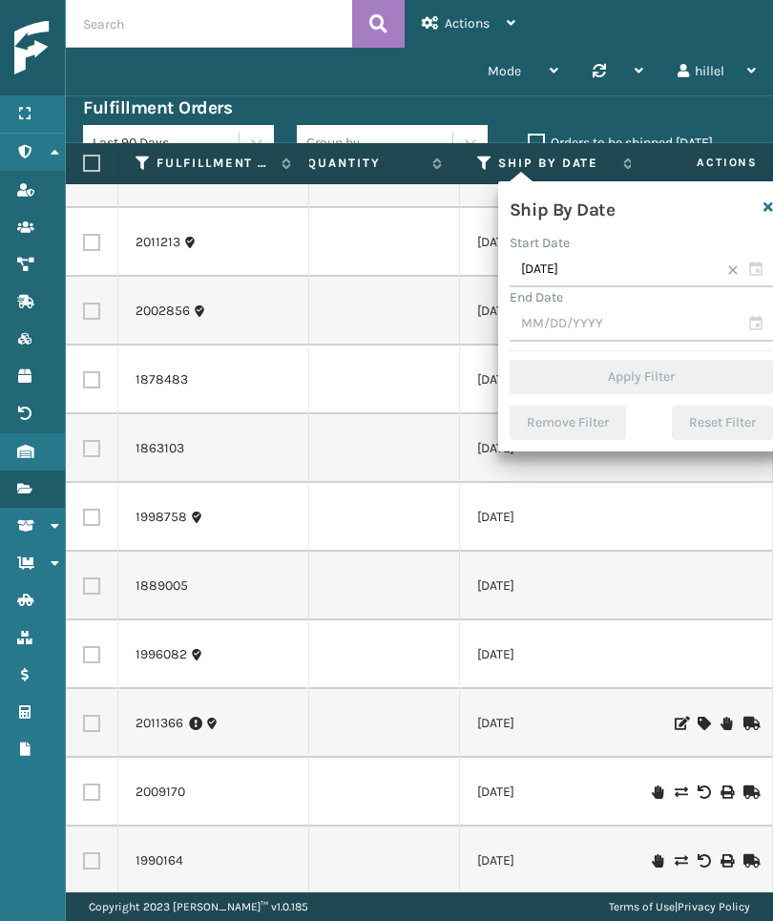
type input "[DATE]"
click at [670, 307] on input "text" at bounding box center [642, 324] width 264 height 34
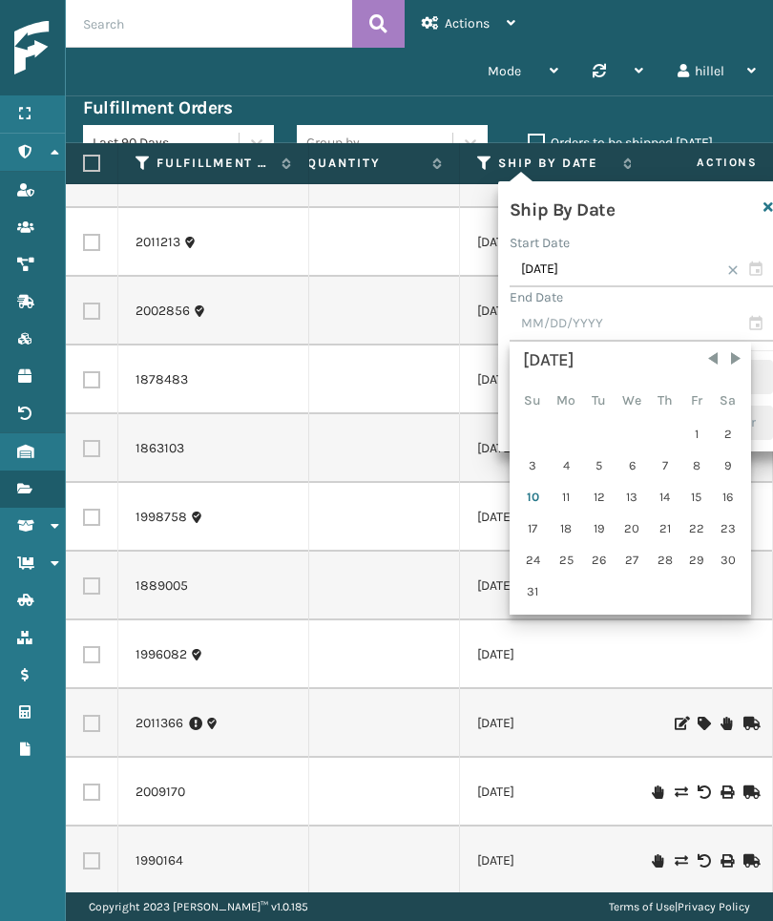
click at [531, 491] on div "10" at bounding box center [533, 497] width 30 height 29
type input "[DATE]"
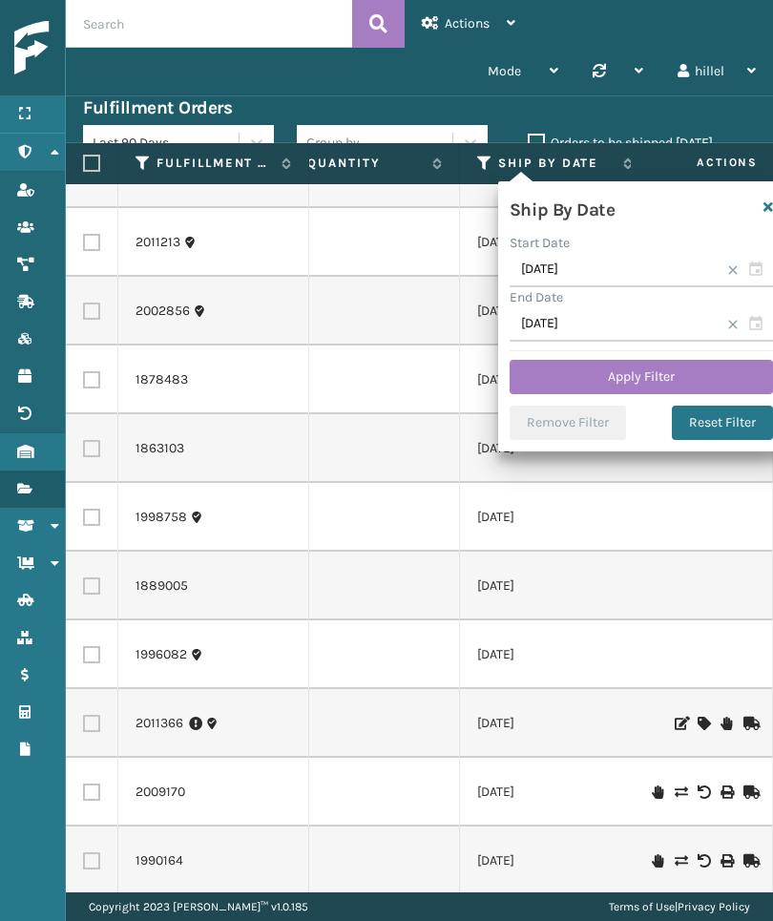
click at [678, 374] on button "Apply Filter" at bounding box center [642, 377] width 264 height 34
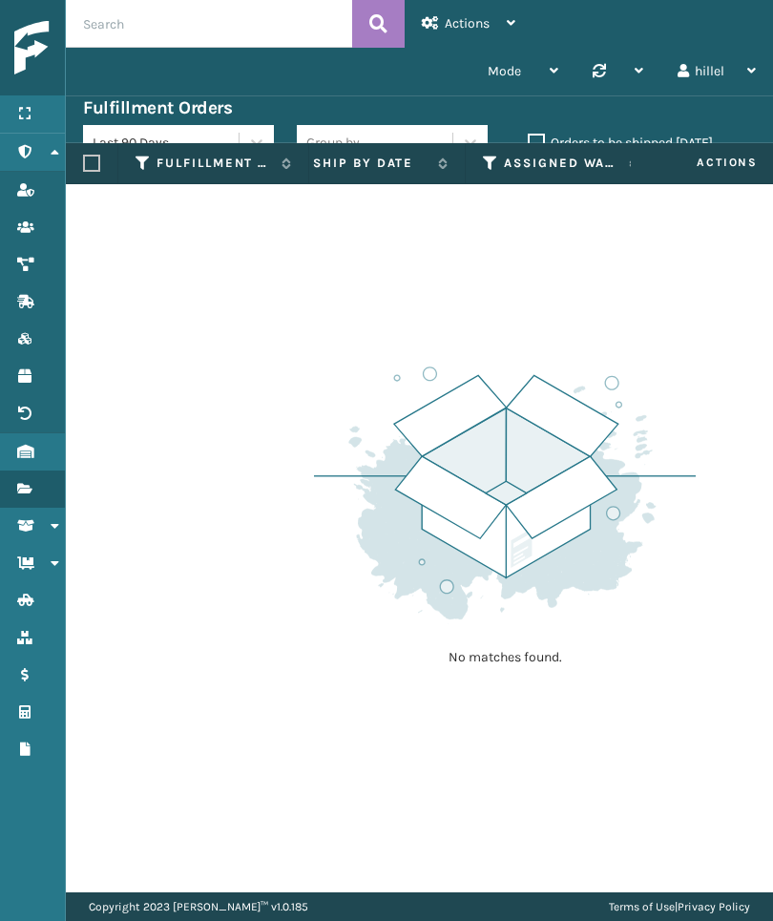
click at [15, 915] on div "Menu Administration Roles Users Channels Shipping Carriers Lookups Products Ret…" at bounding box center [33, 460] width 66 height 921
click at [376, 167] on icon at bounding box center [372, 163] width 15 height 17
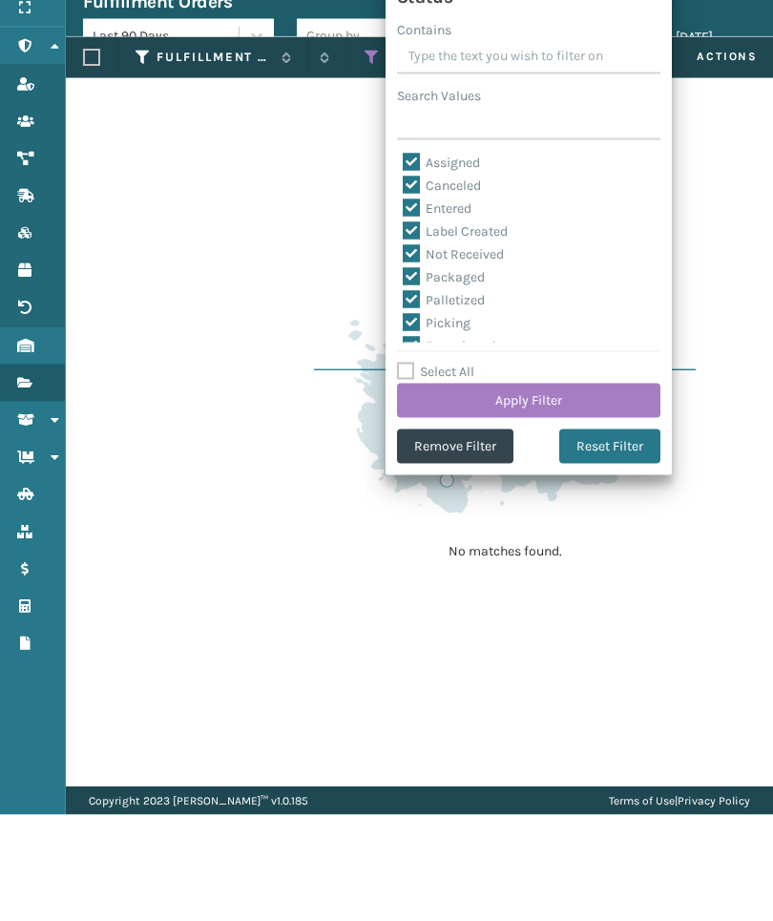
click at [465, 536] on button "Remove Filter" at bounding box center [455, 553] width 116 height 34
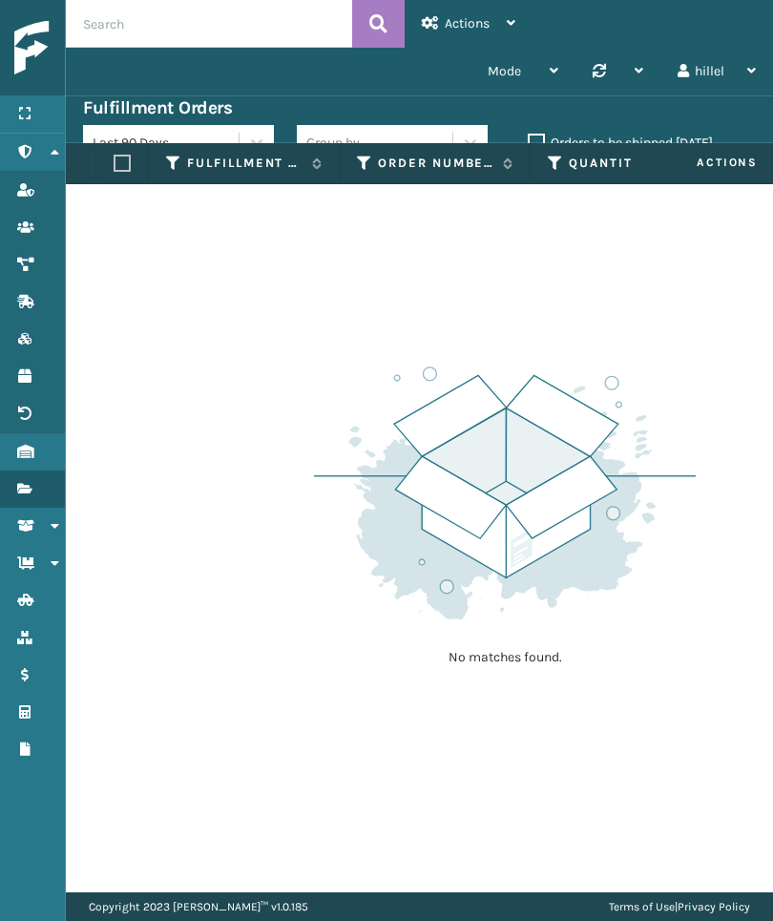
click at [9, 911] on div "Menu Administration Roles Users Channels Shipping Carriers Lookups Products Ret…" at bounding box center [33, 460] width 66 height 921
click at [0, 908] on div "Menu Administration Roles Users Channels Shipping Carriers Lookups Products Ret…" at bounding box center [33, 460] width 66 height 921
click at [383, 173] on th "Assigned Warehouse" at bounding box center [460, 163] width 191 height 41
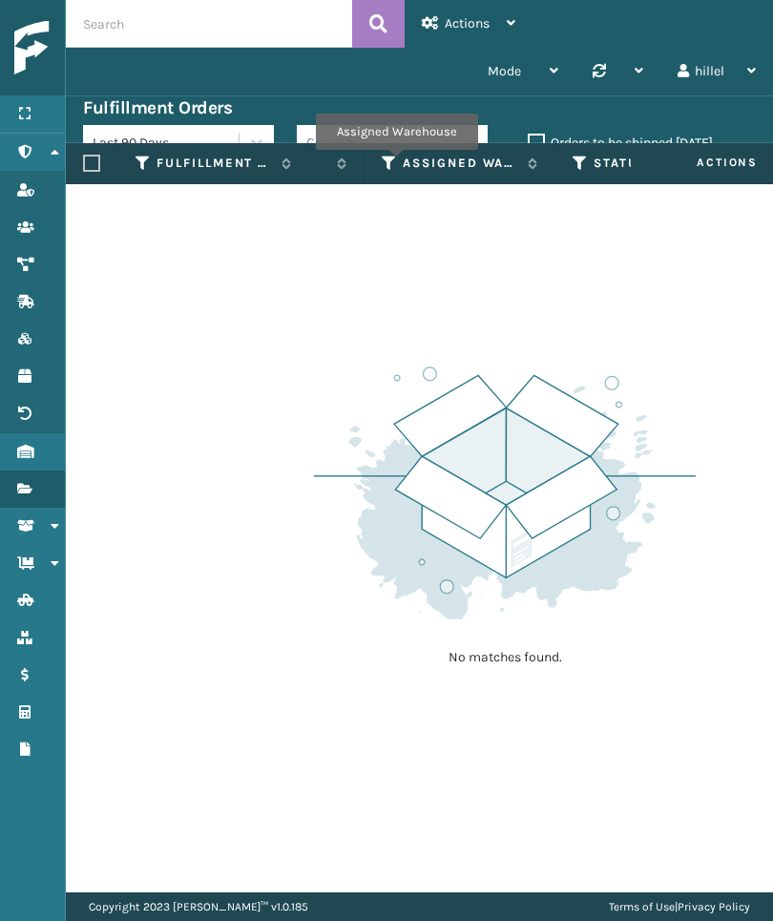
click at [396, 163] on icon at bounding box center [389, 163] width 15 height 17
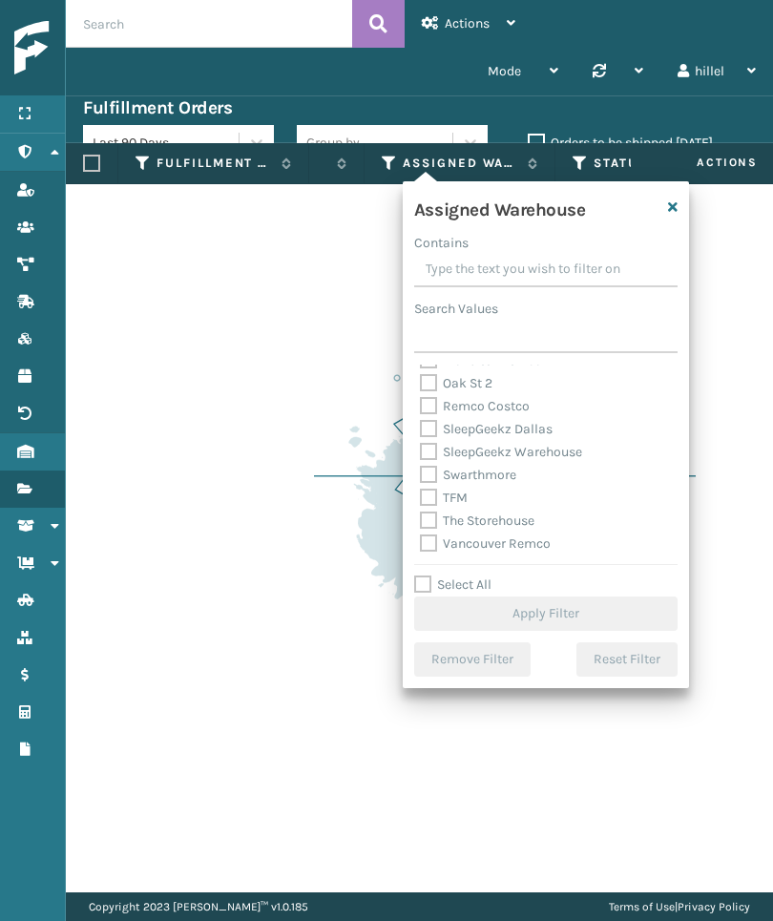
click at [457, 496] on label "TFM" at bounding box center [444, 498] width 48 height 16
click at [421, 496] on input "TFM" at bounding box center [420, 493] width 1 height 12
checkbox input "true"
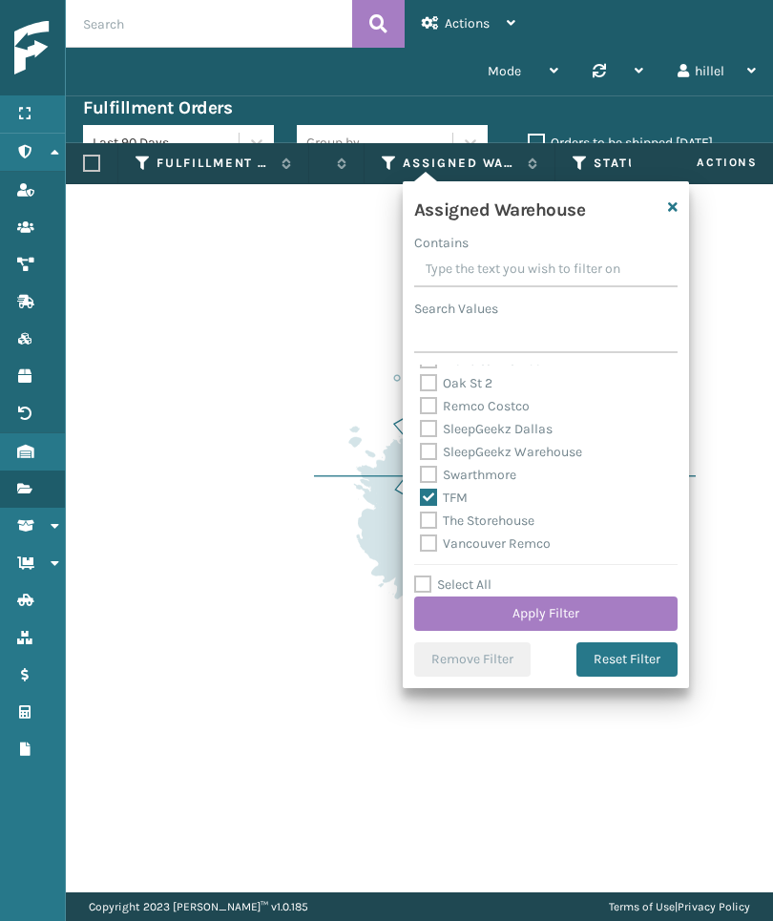
click at [643, 610] on button "Apply Filter" at bounding box center [546, 614] width 264 height 34
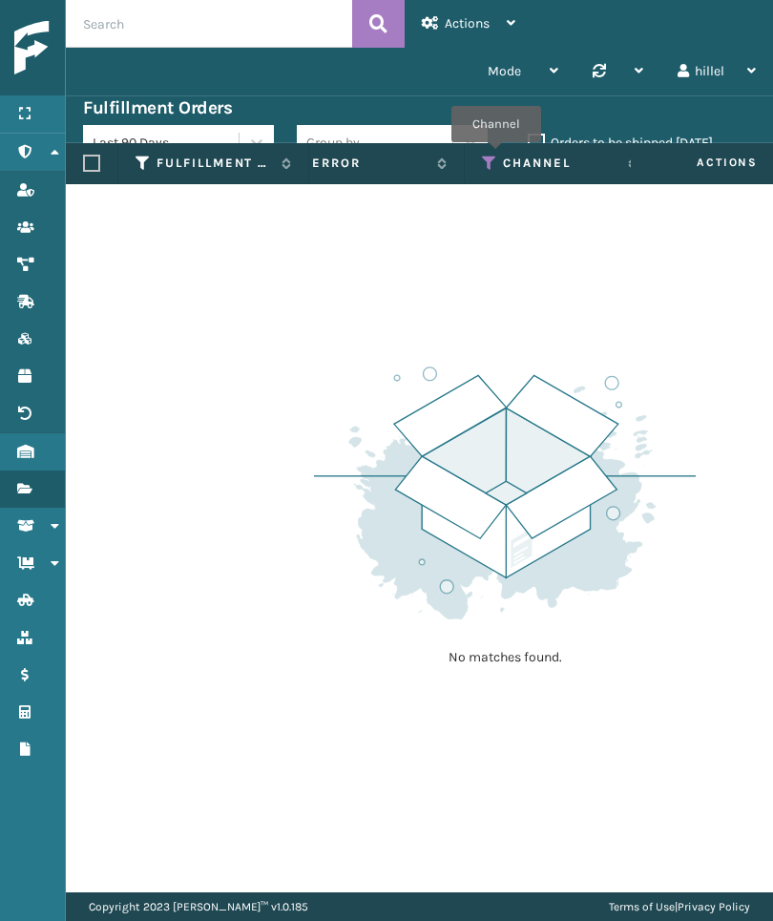
click at [496, 156] on icon at bounding box center [489, 163] width 15 height 17
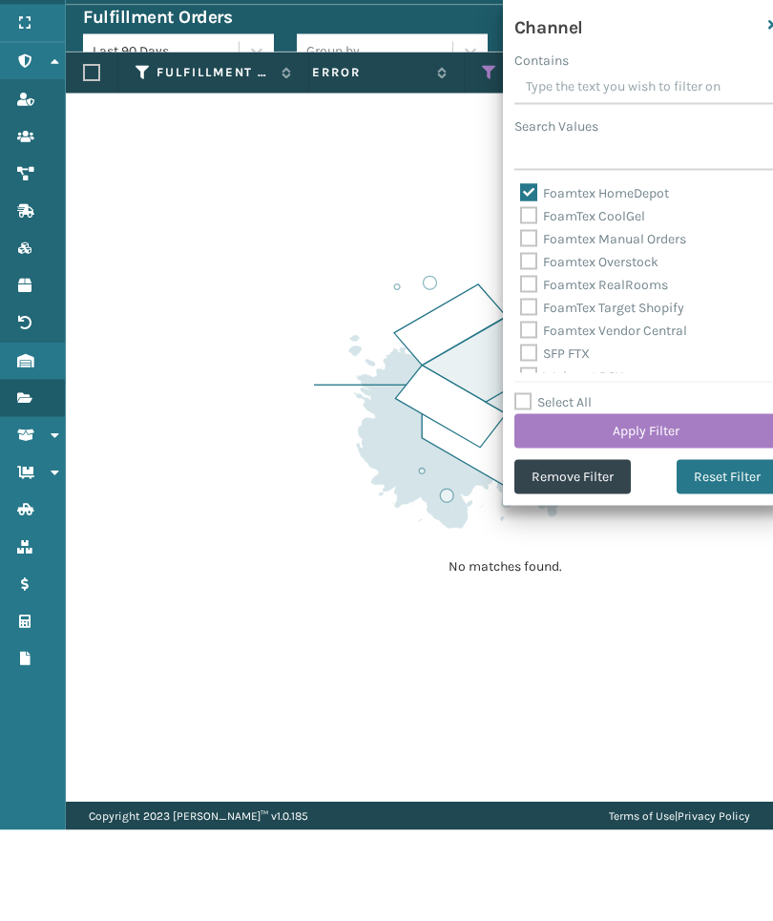
click at [589, 551] on button "Remove Filter" at bounding box center [573, 568] width 116 height 34
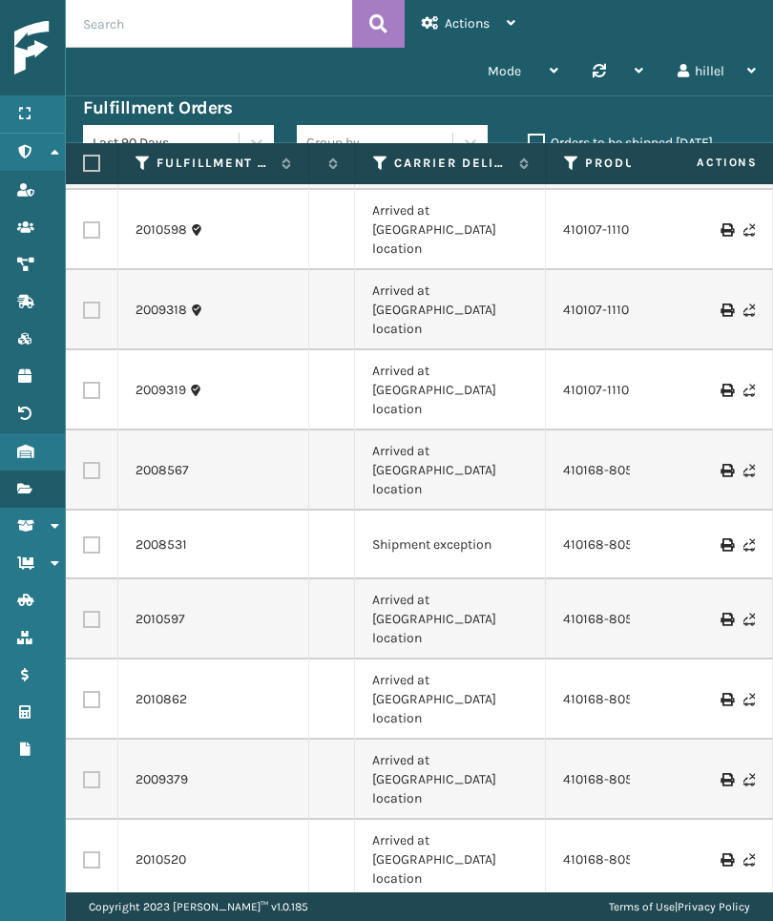
click at [4, 915] on div "Menu Administration Roles Users Channels Shipping Carriers Lookups Products Ret…" at bounding box center [33, 460] width 66 height 921
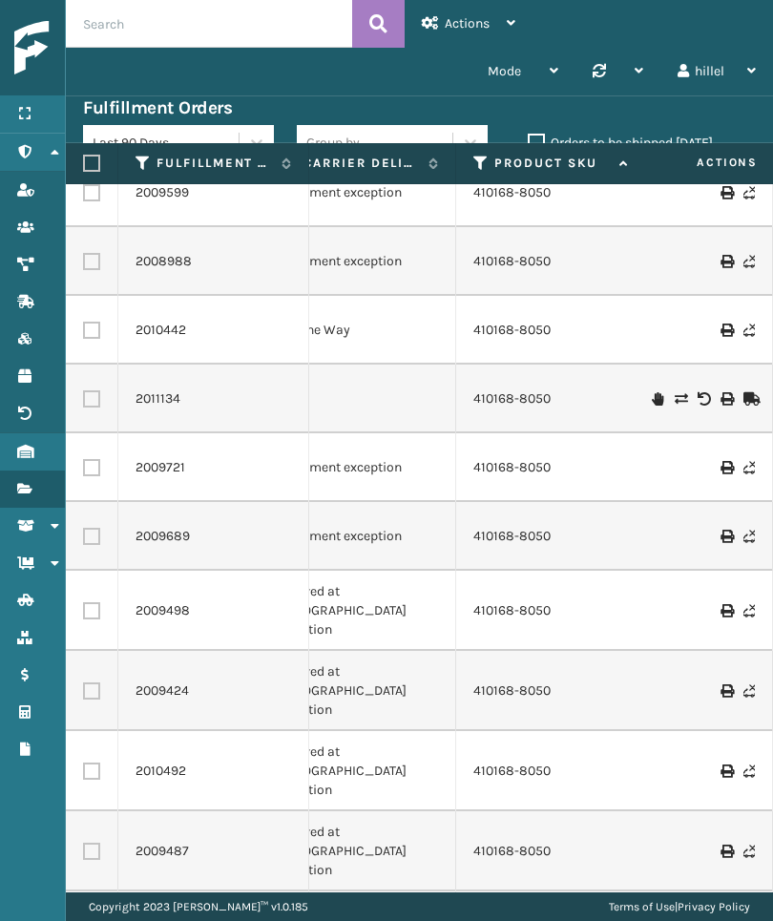
click at [2, 915] on div "Menu Administration Roles Users Channels Shipping Carriers Lookups Products Ret…" at bounding box center [33, 460] width 66 height 921
